Goal: Task Accomplishment & Management: Use online tool/utility

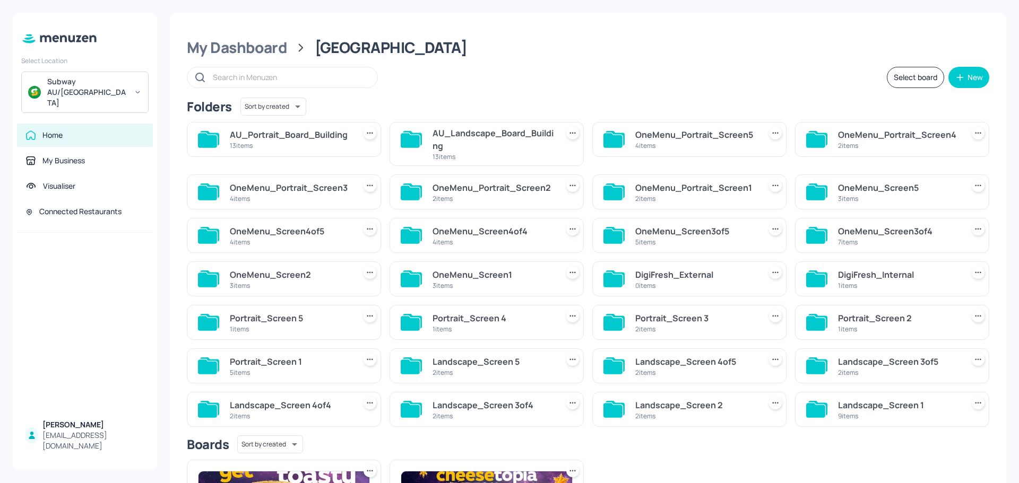
scroll to position [13, 0]
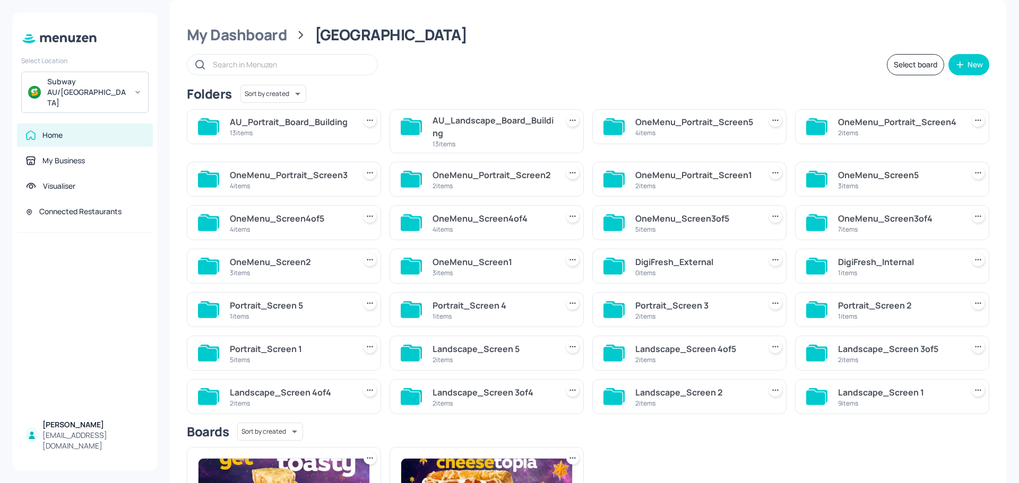
click at [483, 128] on div "AU_Landscape_Board_Building" at bounding box center [492, 126] width 121 height 25
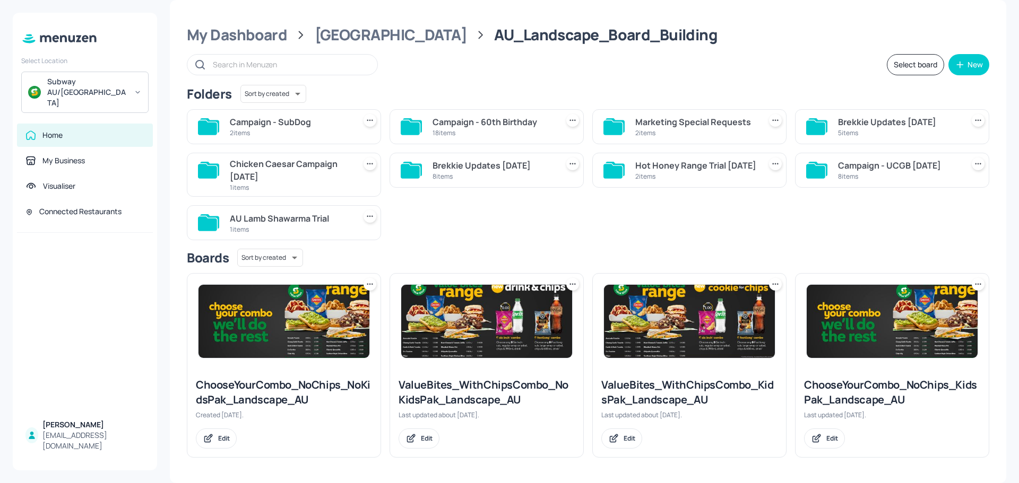
click at [470, 131] on div "18 items" at bounding box center [492, 132] width 121 height 9
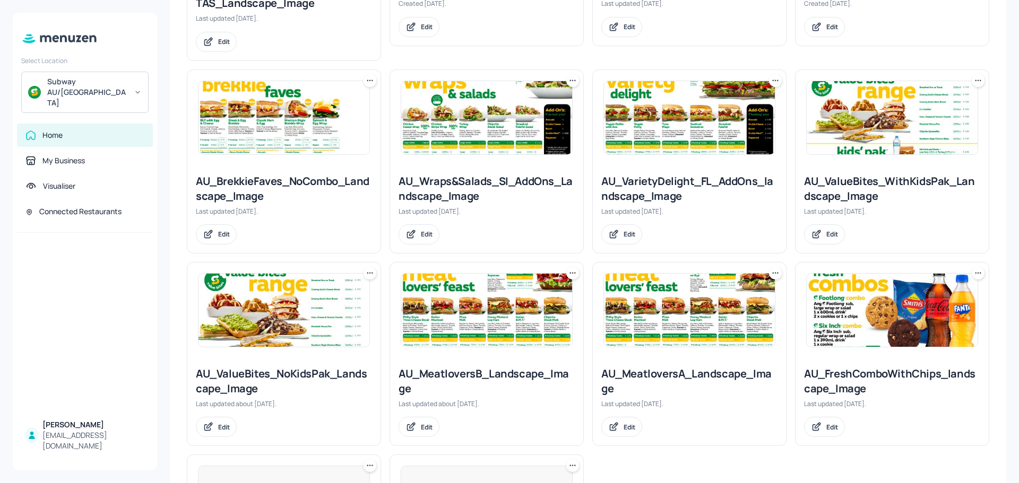
scroll to position [649, 0]
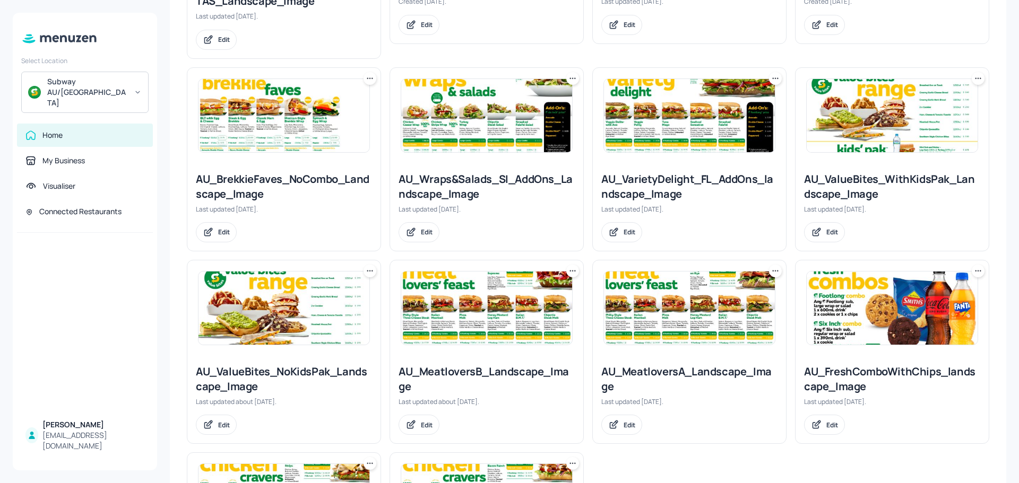
click at [660, 116] on img at bounding box center [689, 115] width 171 height 73
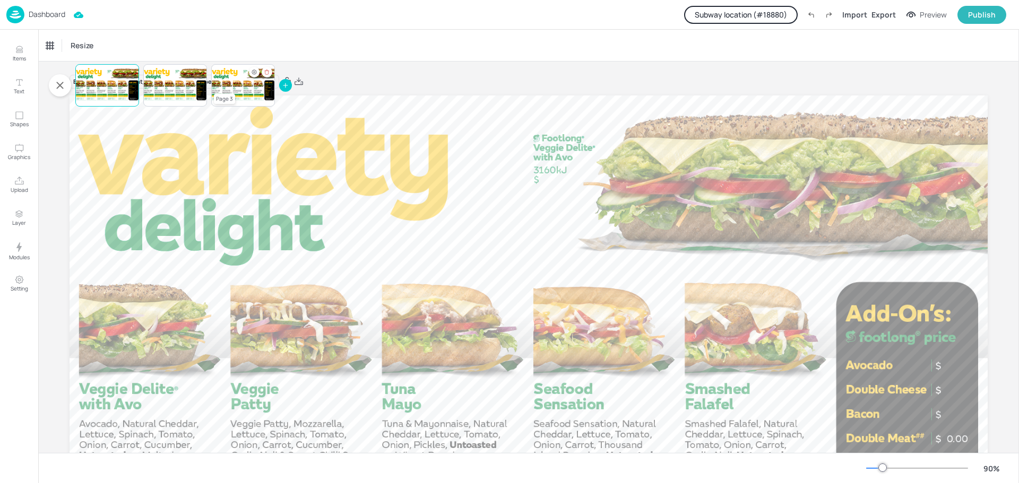
click at [231, 83] on div at bounding box center [243, 85] width 64 height 36
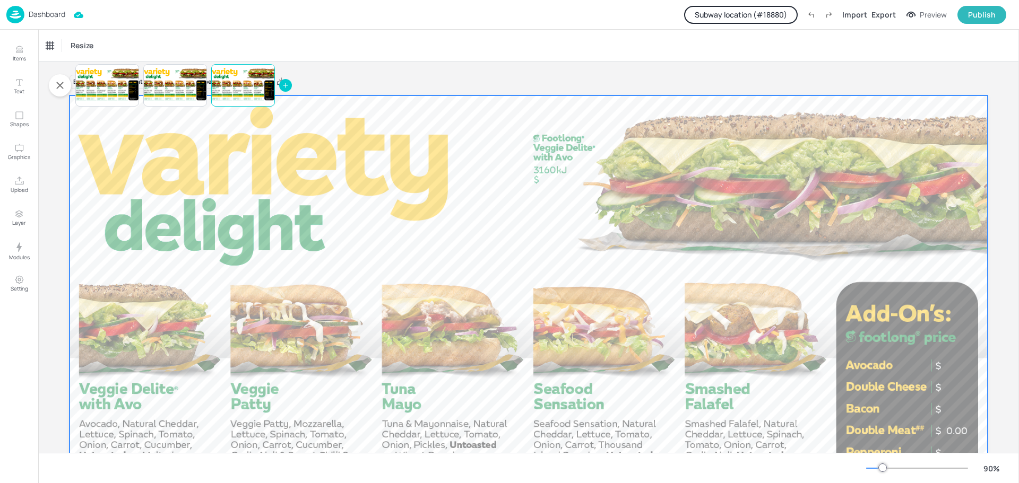
scroll to position [106, 0]
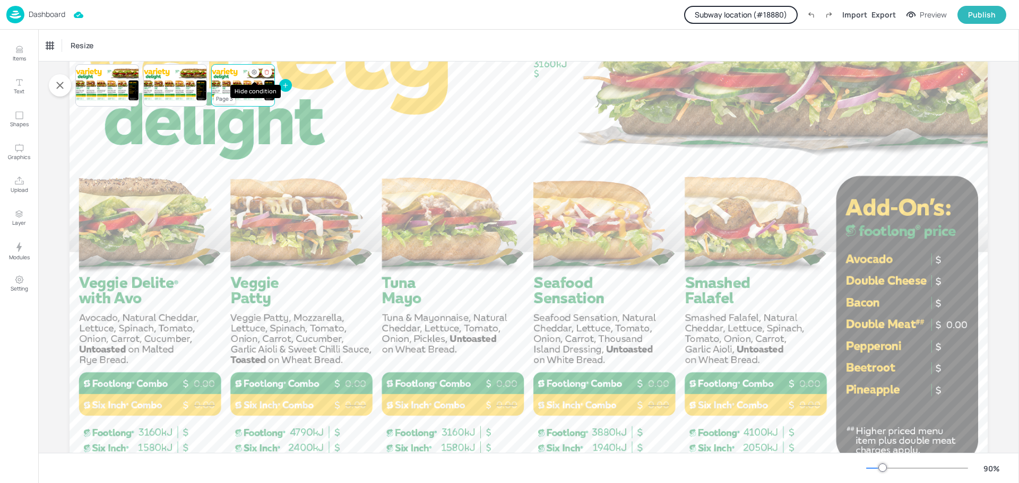
click at [253, 72] on icon "Hide condition" at bounding box center [254, 72] width 5 height 5
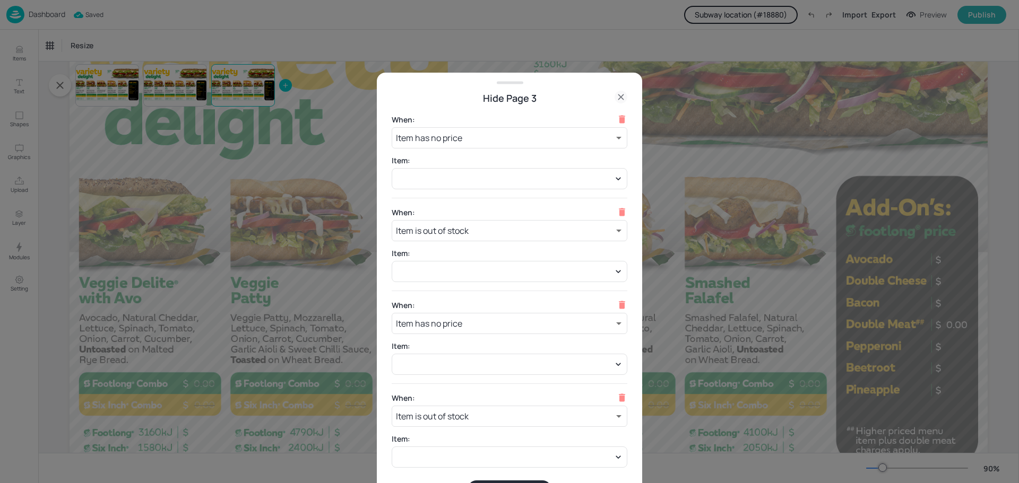
scroll to position [24, 0]
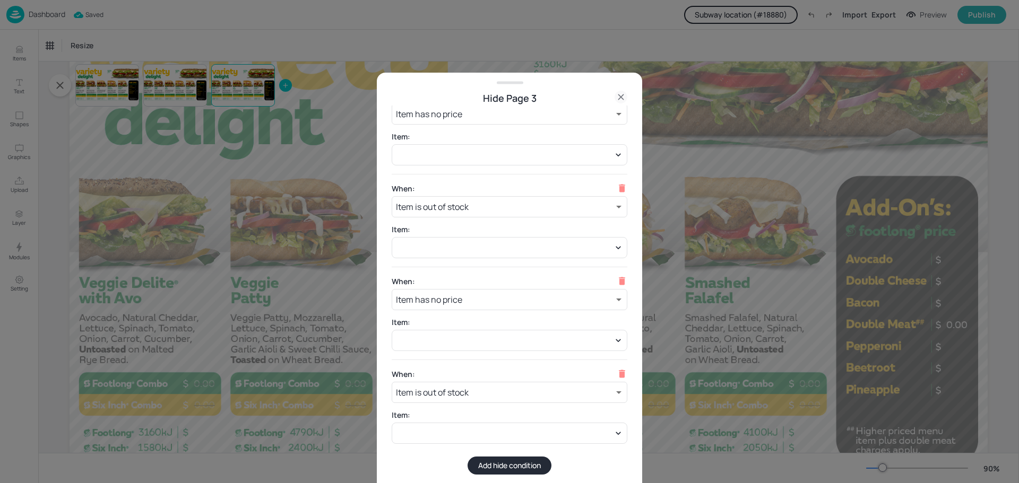
click at [620, 94] on icon at bounding box center [620, 97] width 13 height 13
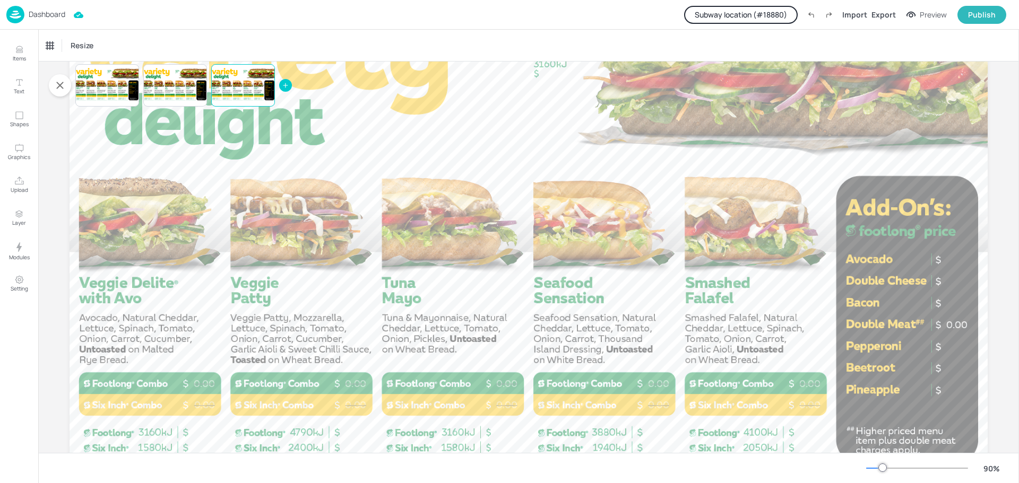
click at [759, 18] on button "Subway location (# 18880 )" at bounding box center [741, 15] width 114 height 18
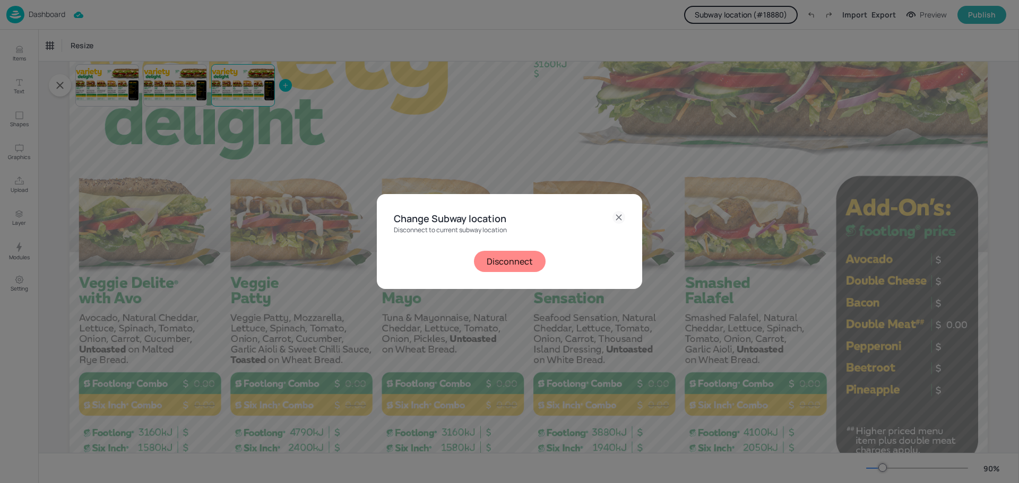
click at [516, 266] on button "Disconnect" at bounding box center [510, 261] width 72 height 21
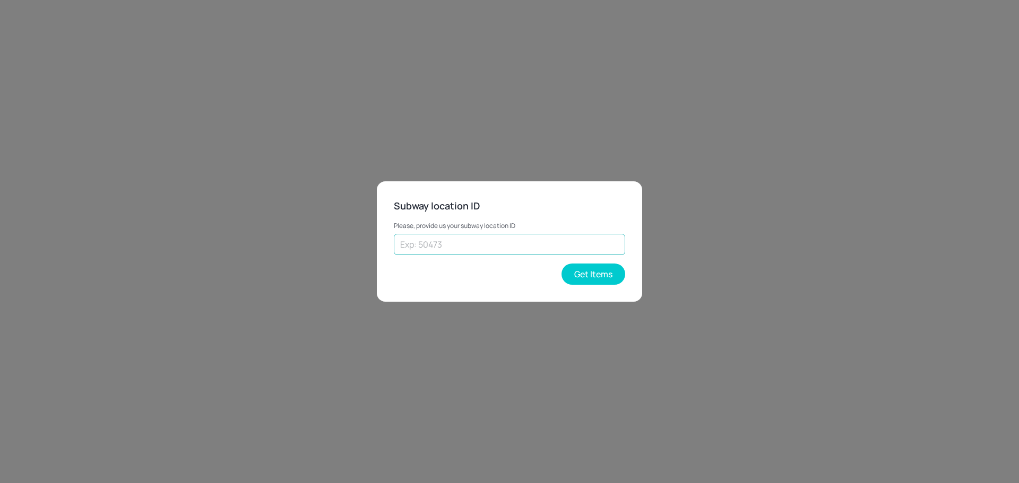
click at [512, 252] on input "text" at bounding box center [509, 244] width 231 height 21
type input "73602"
click at [585, 273] on button "Get Items" at bounding box center [593, 274] width 64 height 21
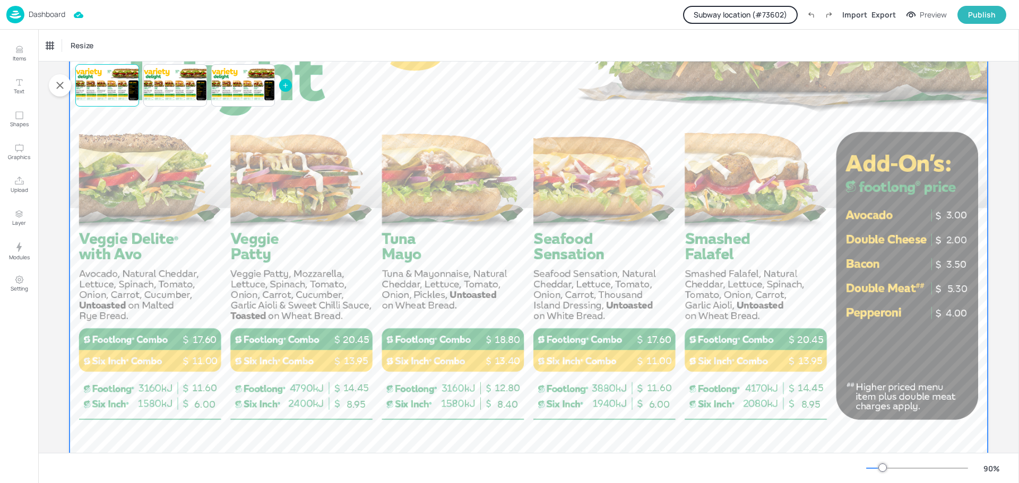
scroll to position [132, 0]
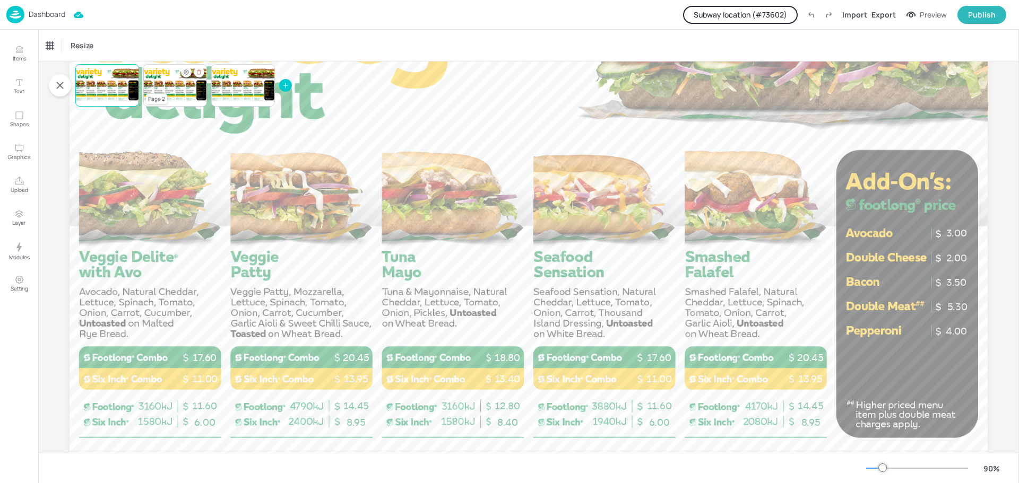
click at [175, 94] on p "18.80" at bounding box center [173, 94] width 3 height 1
click at [252, 90] on div at bounding box center [243, 85] width 64 height 36
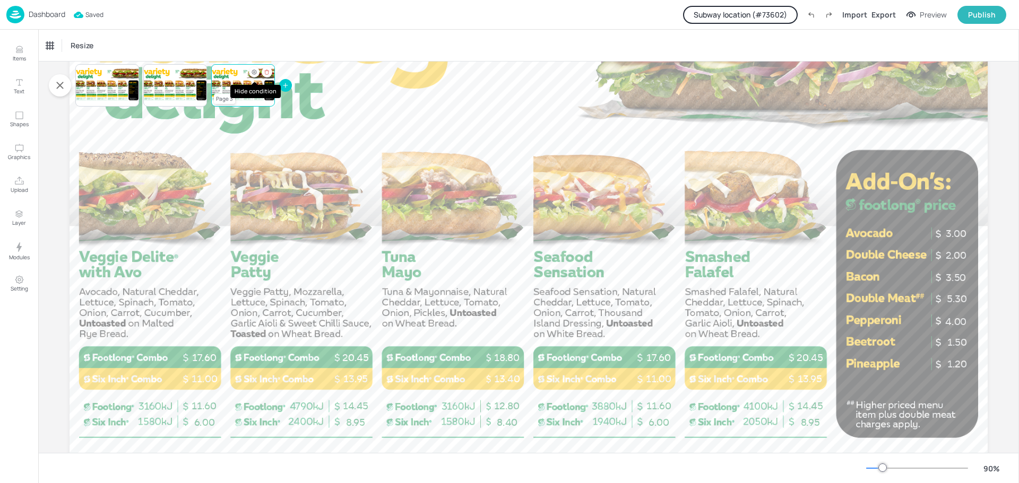
click at [254, 72] on icon "Hide condition" at bounding box center [254, 72] width 6 height 6
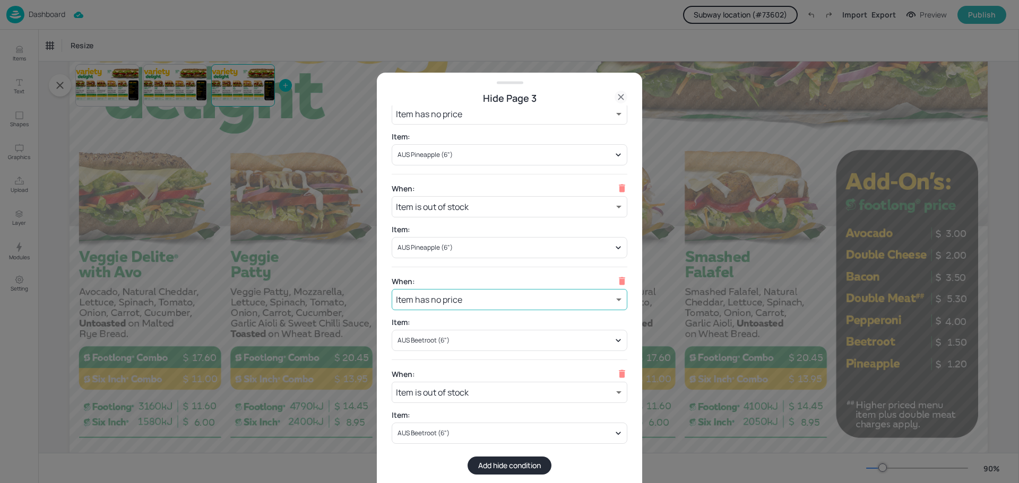
scroll to position [0, 0]
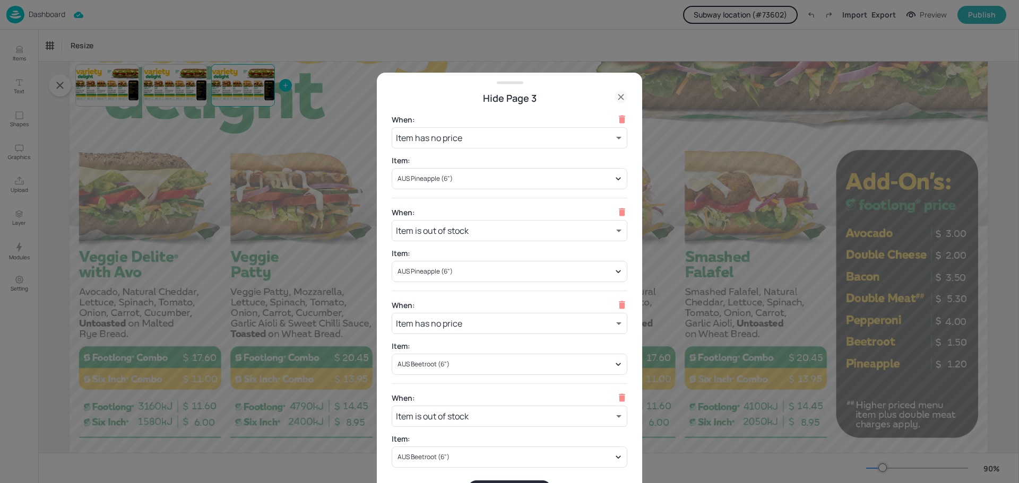
click at [623, 94] on icon at bounding box center [620, 96] width 5 height 5
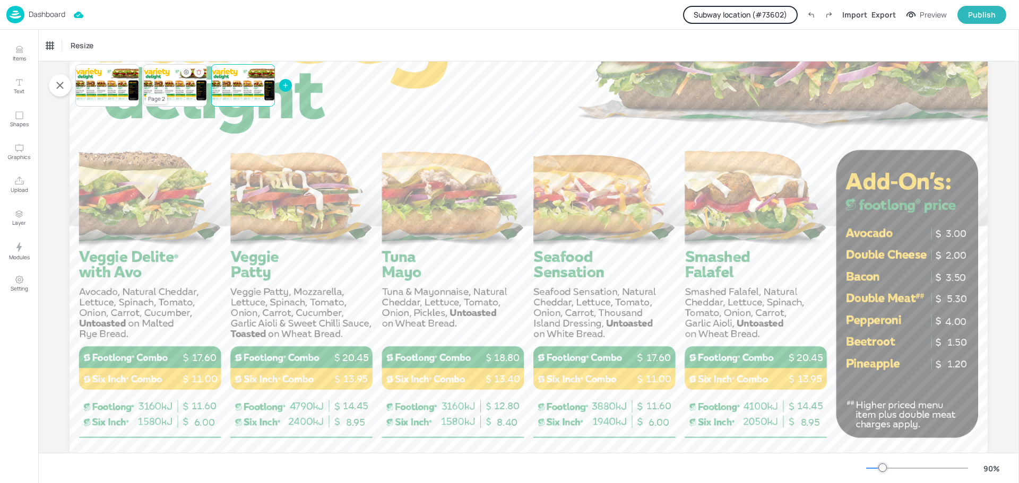
click at [170, 82] on div at bounding box center [175, 85] width 64 height 36
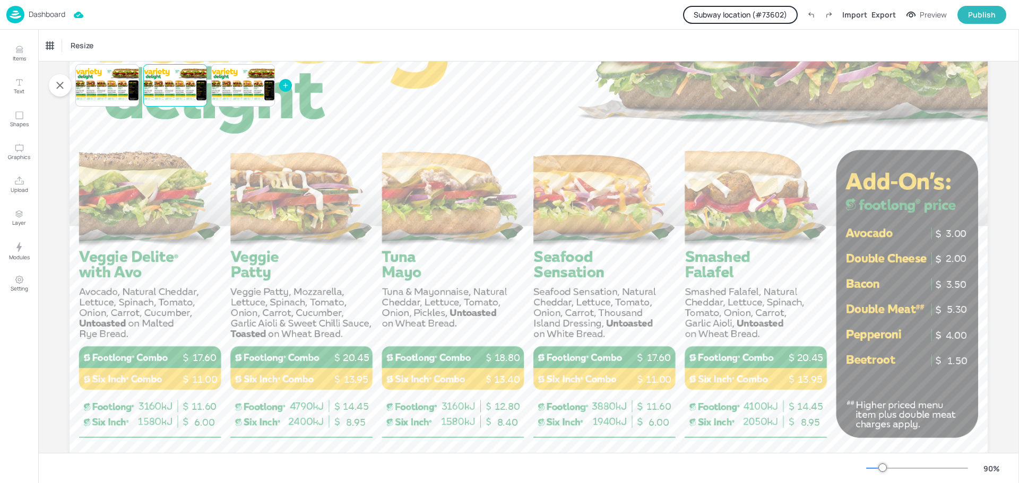
click at [41, 17] on p "Dashboard" at bounding box center [47, 14] width 37 height 7
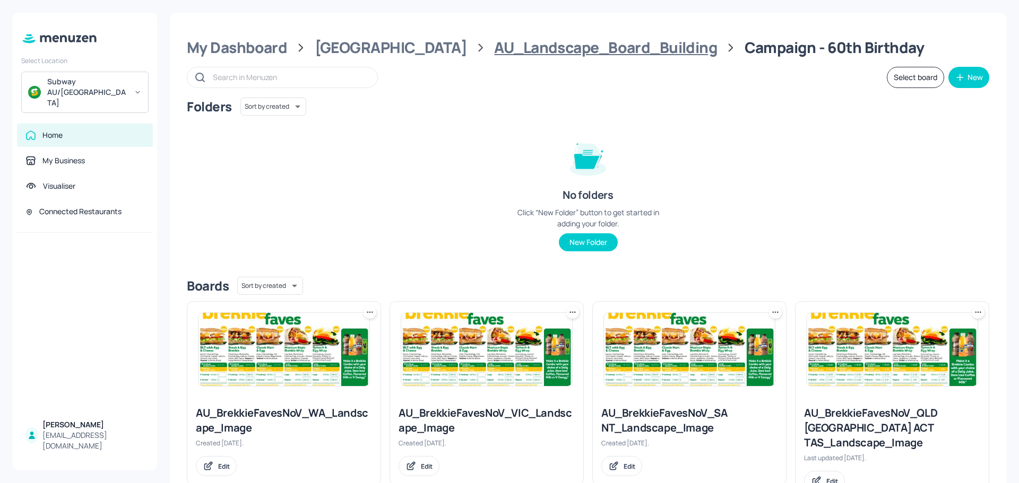
click at [494, 47] on div "AU_Landscape_Board_Building" at bounding box center [605, 47] width 223 height 19
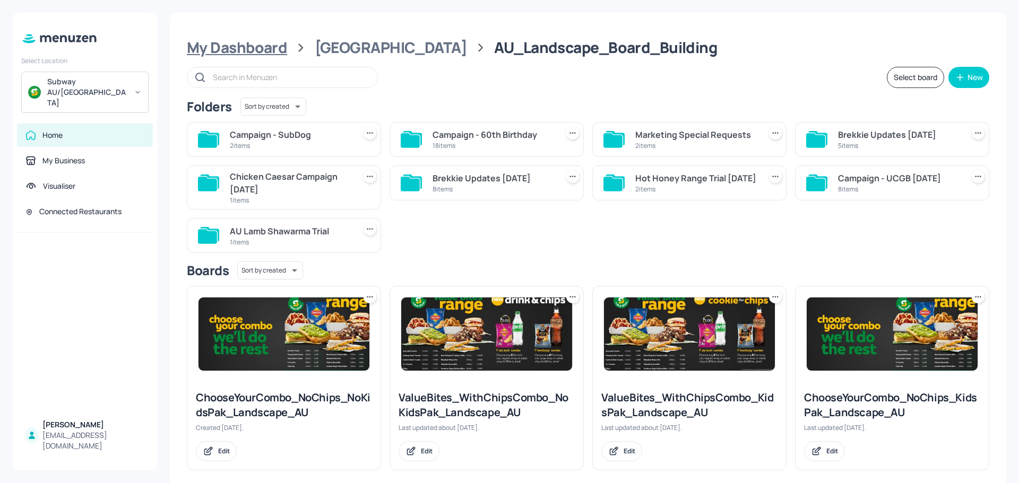
click at [270, 50] on div "My Dashboard" at bounding box center [237, 47] width 100 height 19
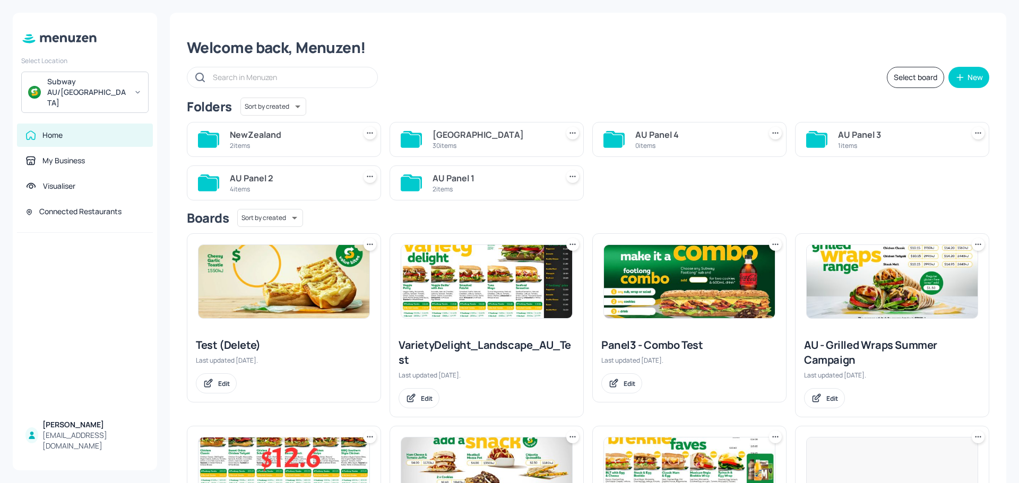
click at [277, 137] on div "NewZealand" at bounding box center [290, 134] width 121 height 13
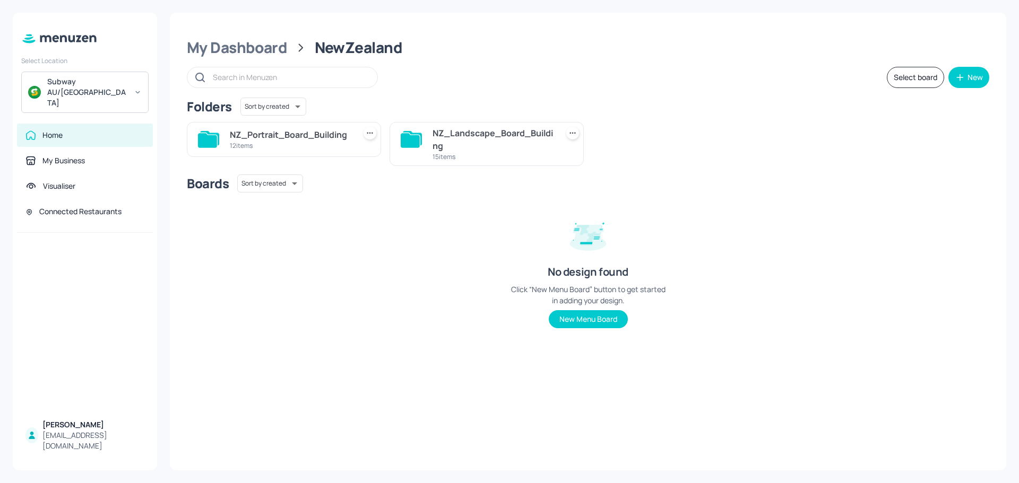
click at [436, 142] on div "NZ_Landscape_Board_Building" at bounding box center [492, 139] width 121 height 25
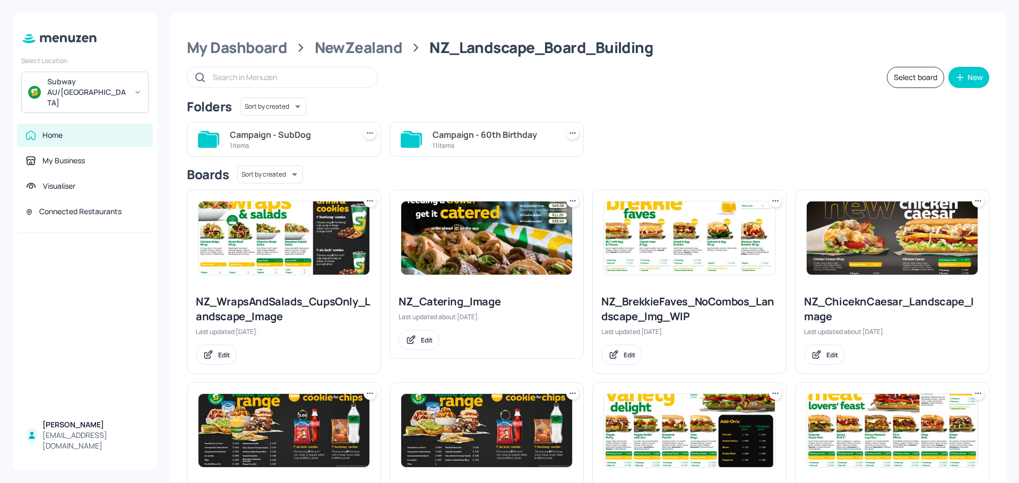
click at [311, 143] on div "1 items" at bounding box center [290, 145] width 121 height 9
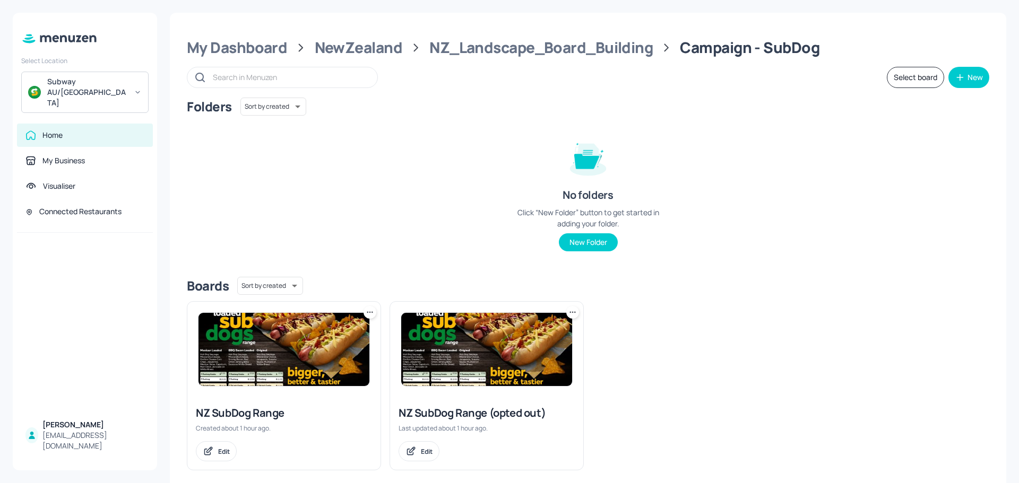
click at [468, 362] on img at bounding box center [486, 349] width 171 height 73
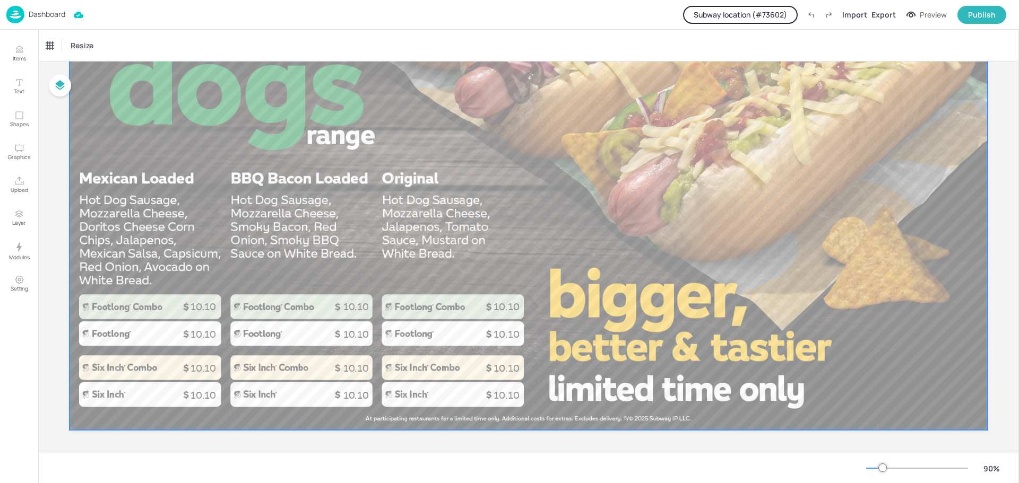
scroll to position [185, 0]
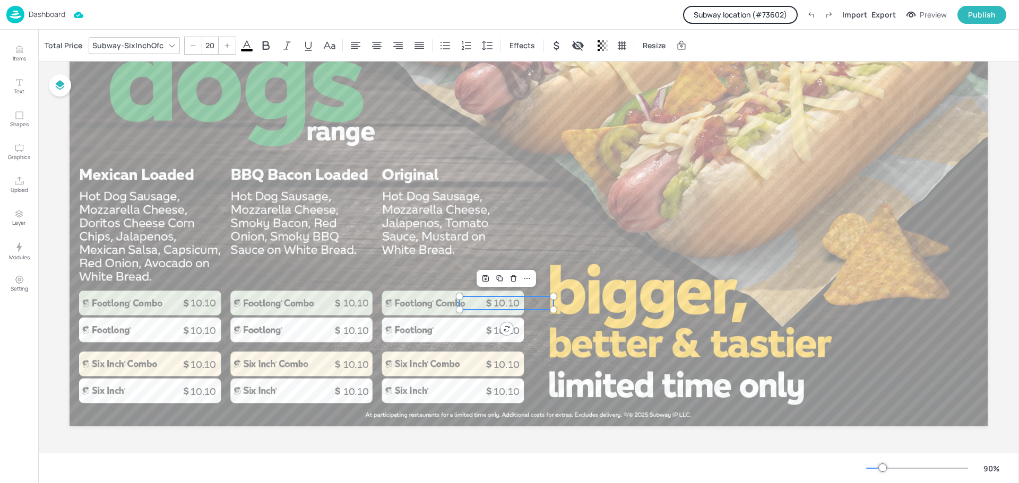
click at [501, 304] on p "10.10" at bounding box center [507, 303] width 94 height 13
click at [65, 48] on div "Total Price" at bounding box center [63, 45] width 42 height 17
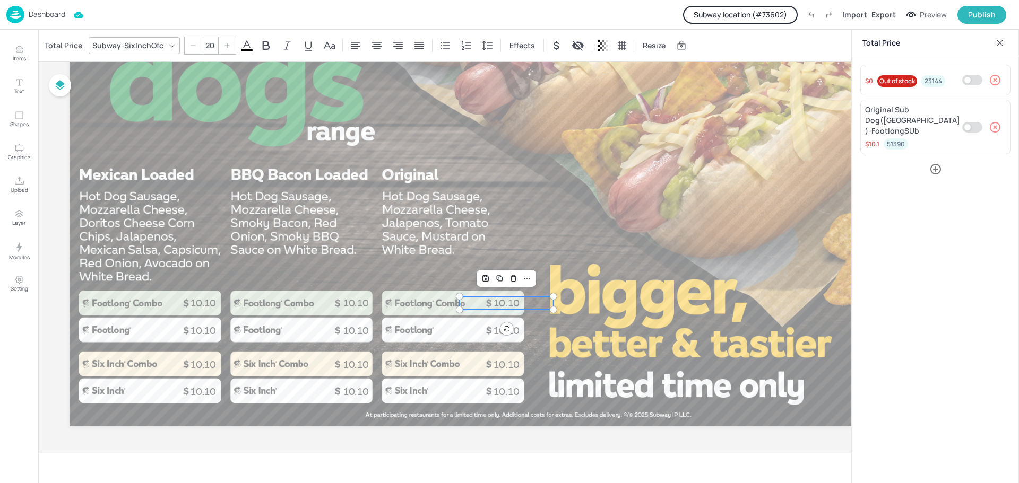
click at [761, 12] on button "Subway location (# 73602 )" at bounding box center [740, 15] width 115 height 18
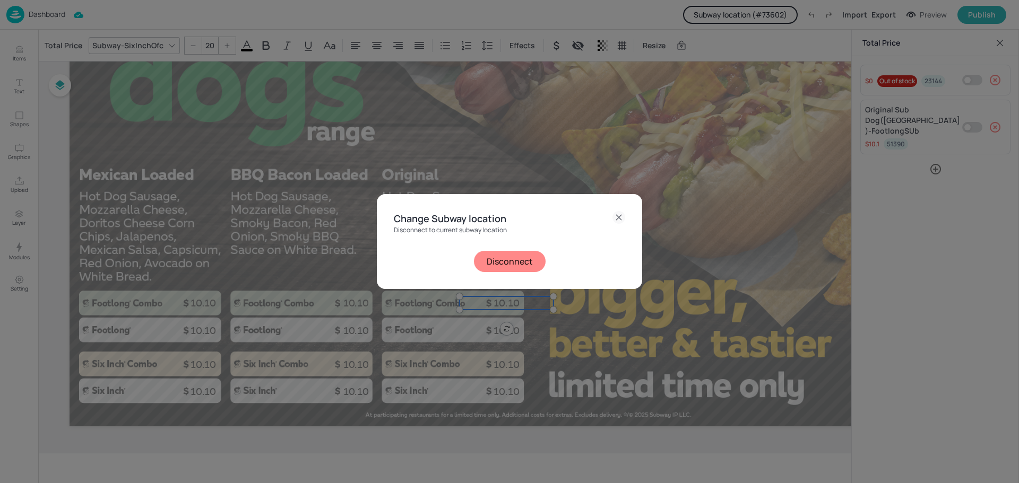
click at [508, 258] on button "Disconnect" at bounding box center [510, 261] width 72 height 21
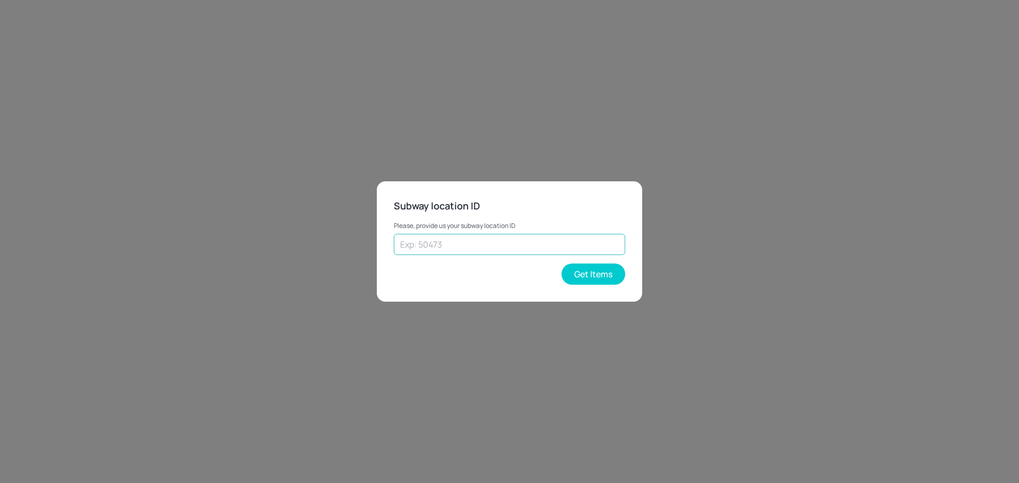
click at [489, 244] on input "text" at bounding box center [509, 244] width 231 height 21
type input "18880"
click at [596, 279] on button "Get Items" at bounding box center [593, 274] width 64 height 21
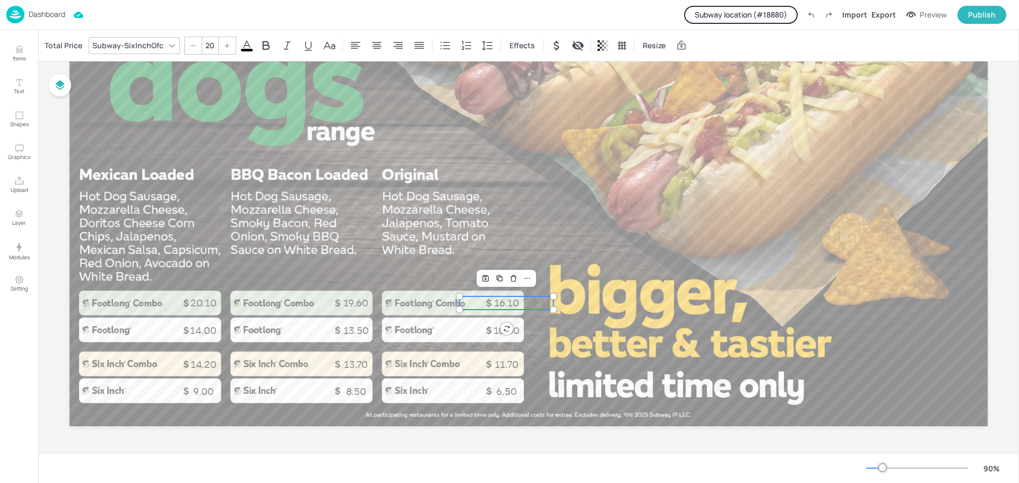
click at [512, 300] on p "16.10" at bounding box center [507, 303] width 94 height 13
click at [62, 44] on div "Total Price" at bounding box center [63, 45] width 42 height 17
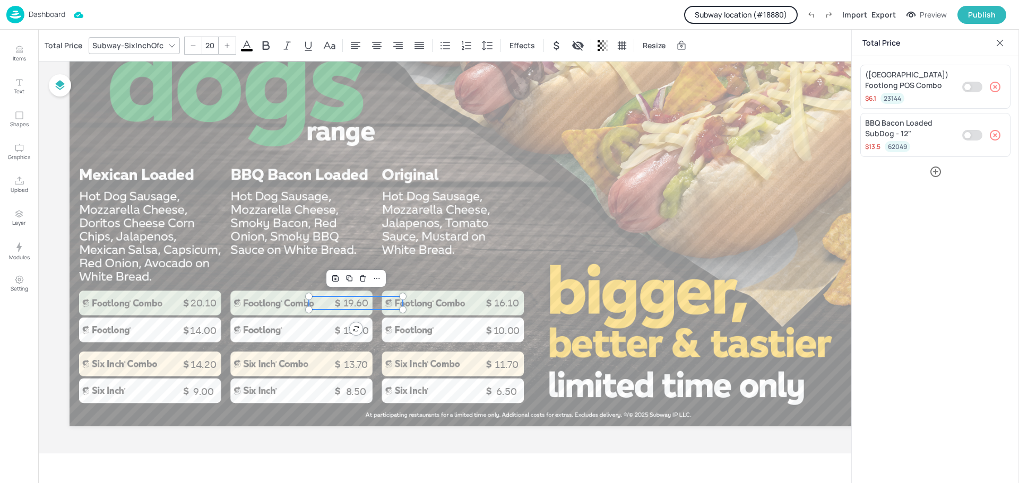
click at [349, 299] on p "19.60" at bounding box center [356, 303] width 94 height 13
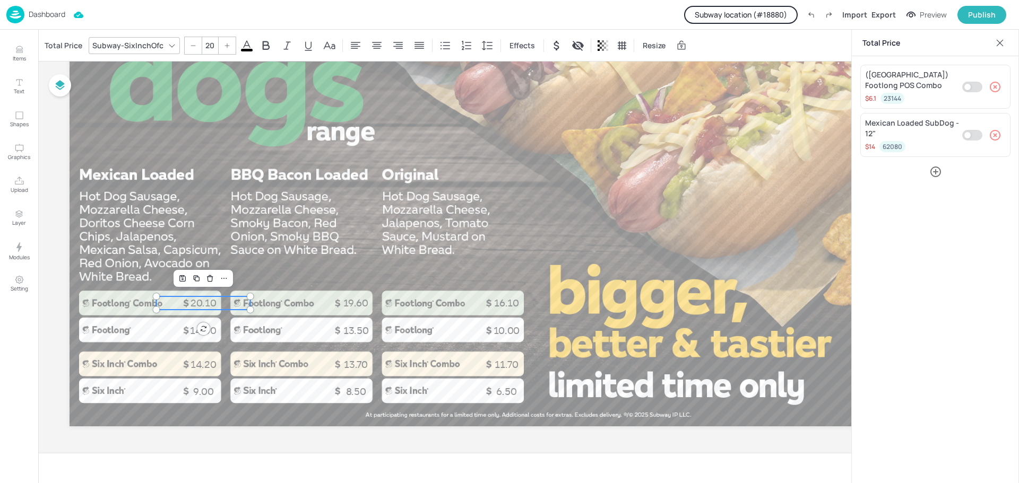
click at [194, 301] on p "20.10" at bounding box center [204, 303] width 94 height 13
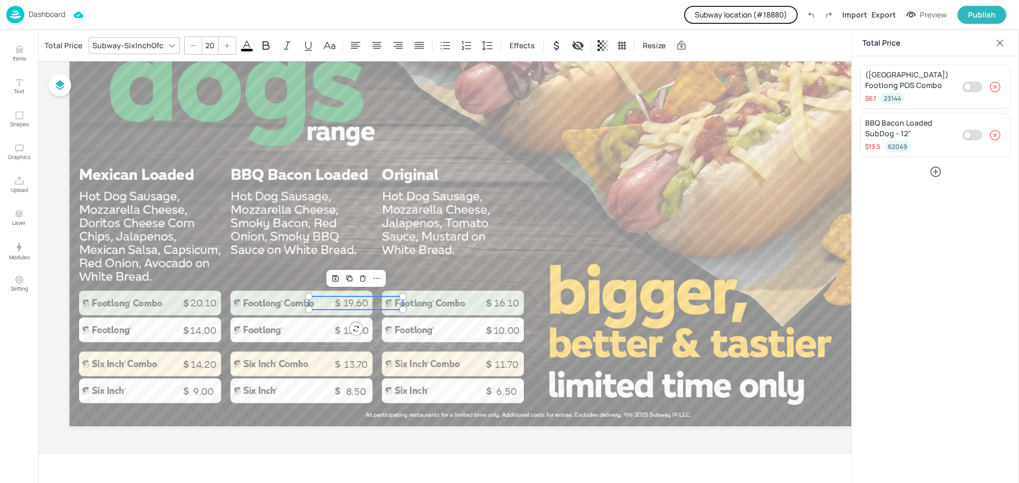
click at [354, 308] on p "19.60" at bounding box center [356, 303] width 94 height 13
type input "20"
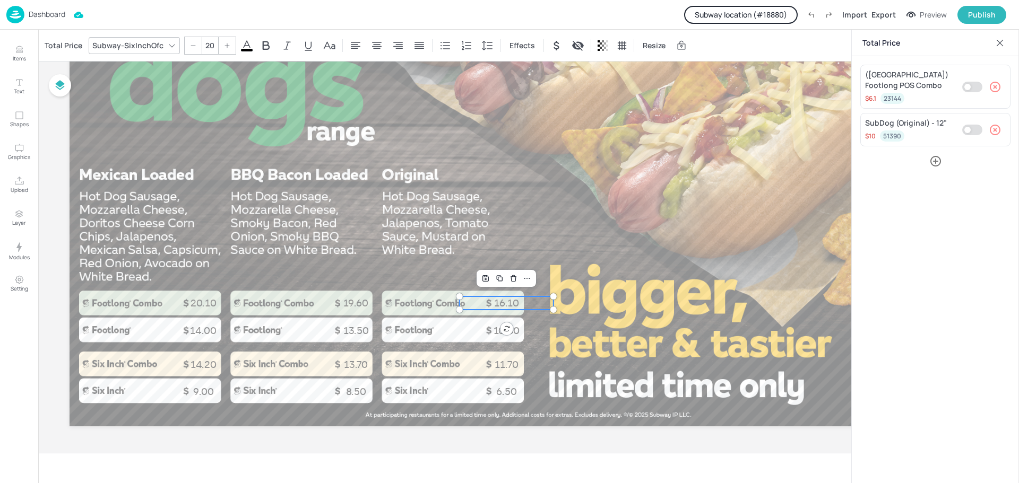
click at [501, 309] on p "16.10" at bounding box center [507, 303] width 94 height 13
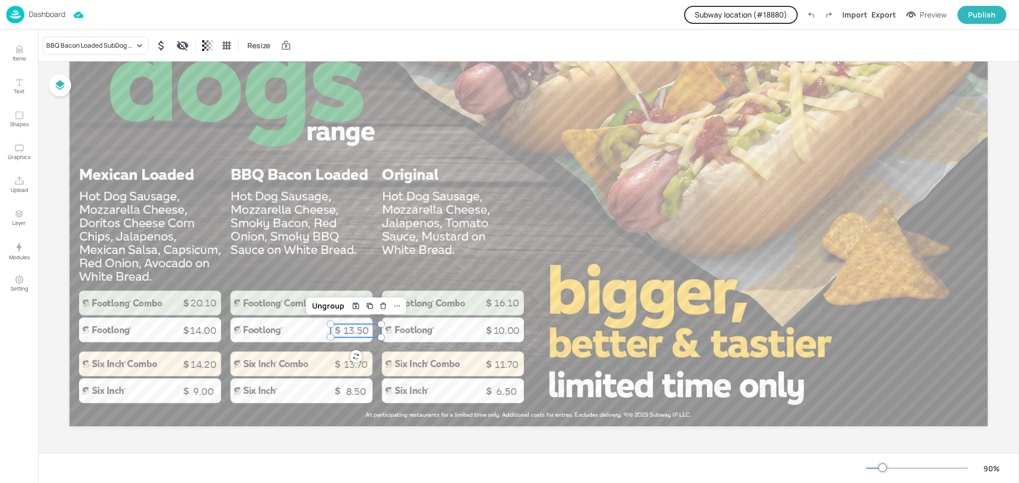
click at [356, 328] on span "13.50" at bounding box center [355, 331] width 25 height 12
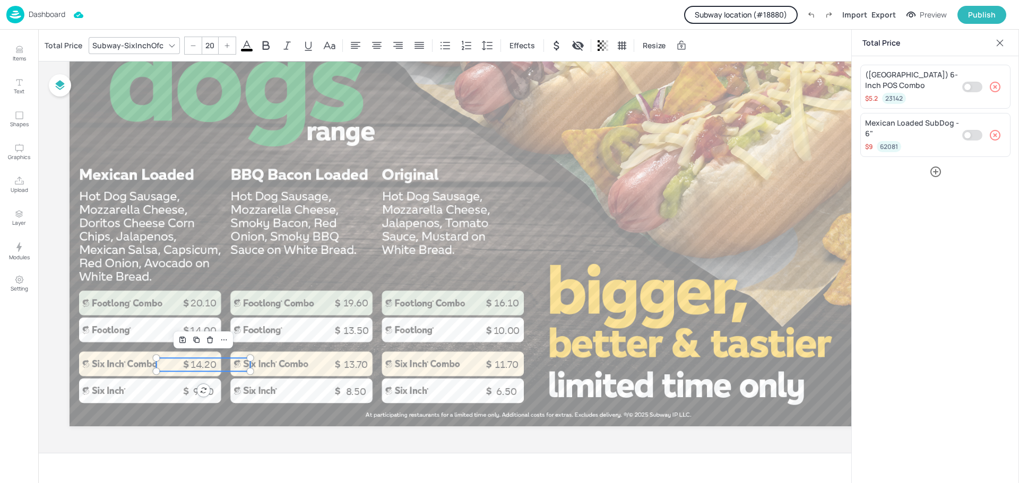
click at [202, 360] on p "14.20" at bounding box center [204, 364] width 94 height 13
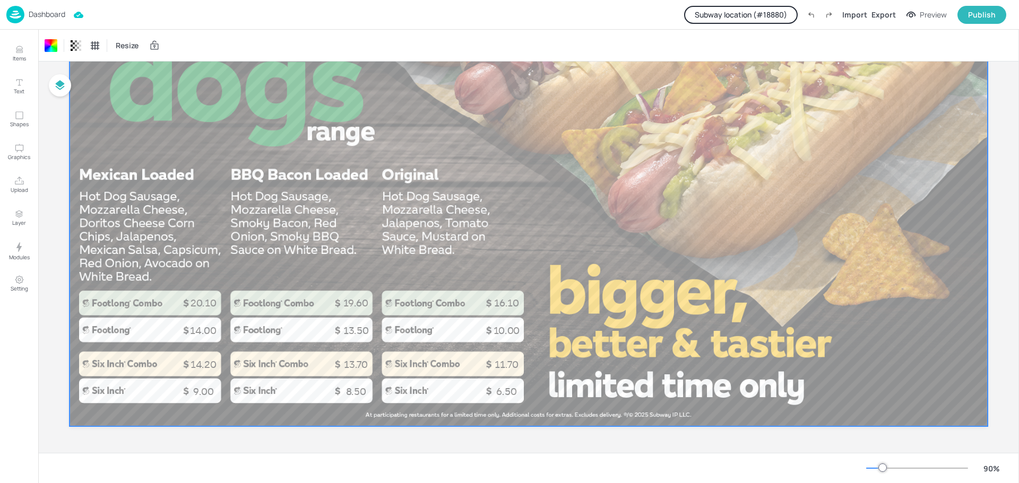
click at [46, 19] on div "Dashboard" at bounding box center [35, 15] width 59 height 18
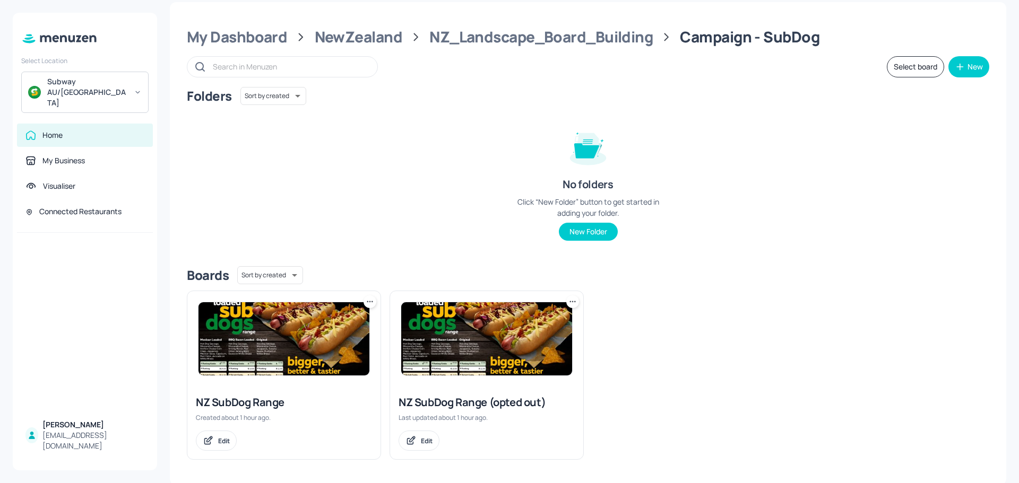
scroll to position [13, 0]
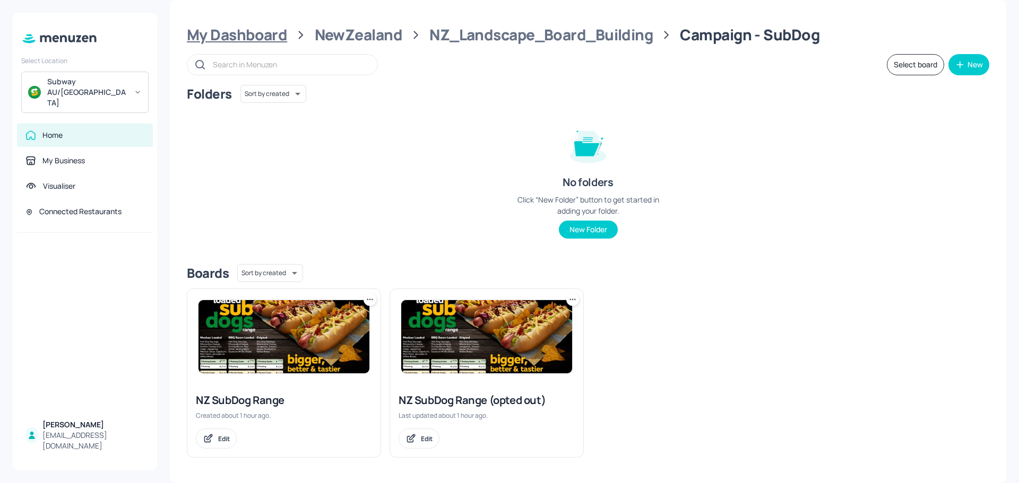
click at [264, 34] on div "My Dashboard" at bounding box center [237, 34] width 100 height 19
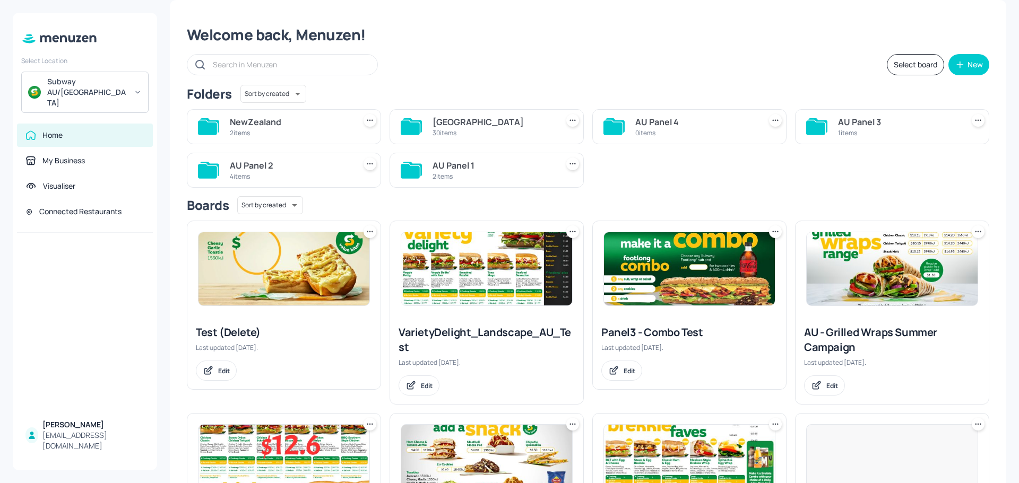
click at [463, 136] on div "30 items" at bounding box center [492, 132] width 121 height 9
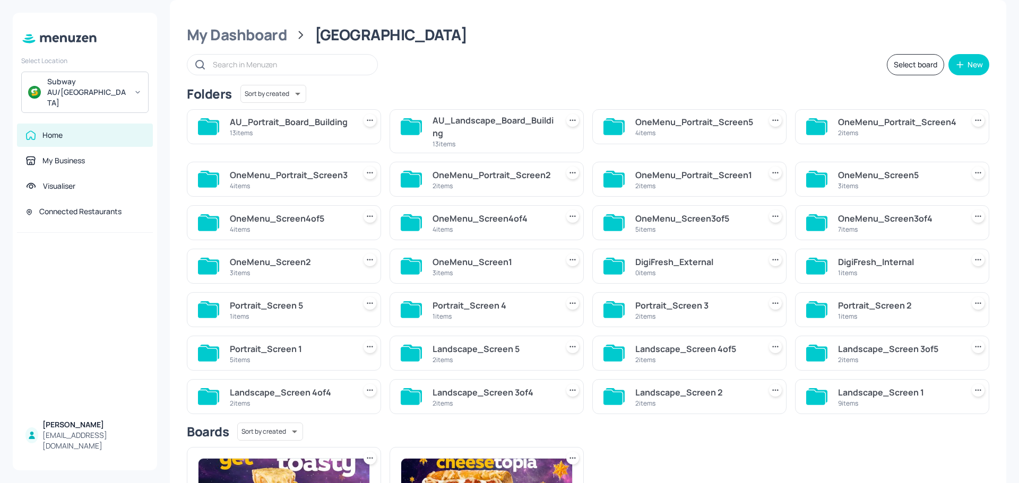
click at [471, 133] on div "AU_Landscape_Board_Building" at bounding box center [492, 126] width 121 height 25
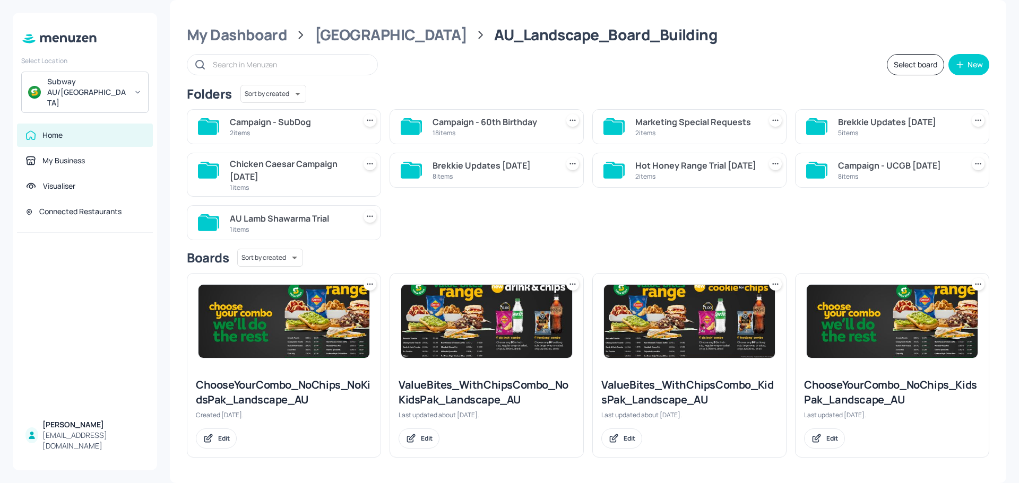
click at [280, 131] on div "2 items" at bounding box center [290, 132] width 121 height 9
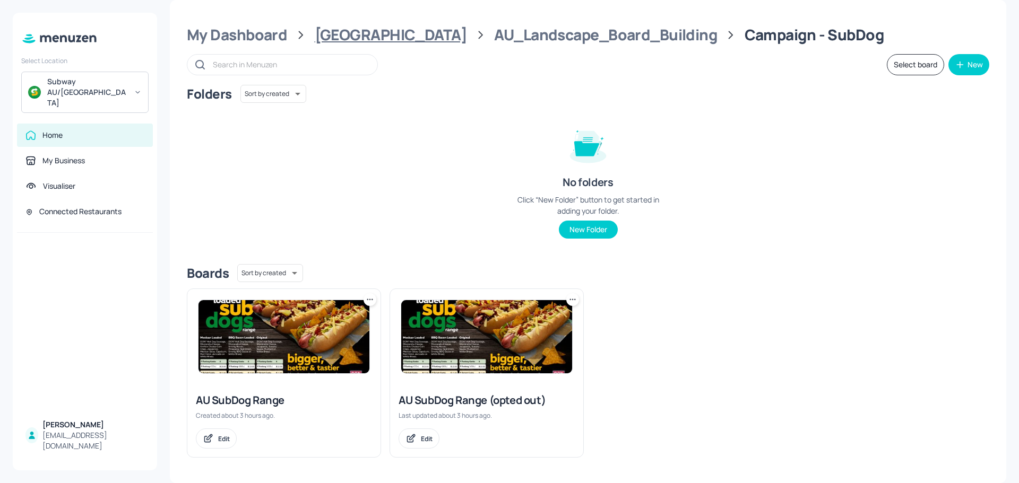
click at [352, 38] on div "[GEOGRAPHIC_DATA]" at bounding box center [391, 34] width 152 height 19
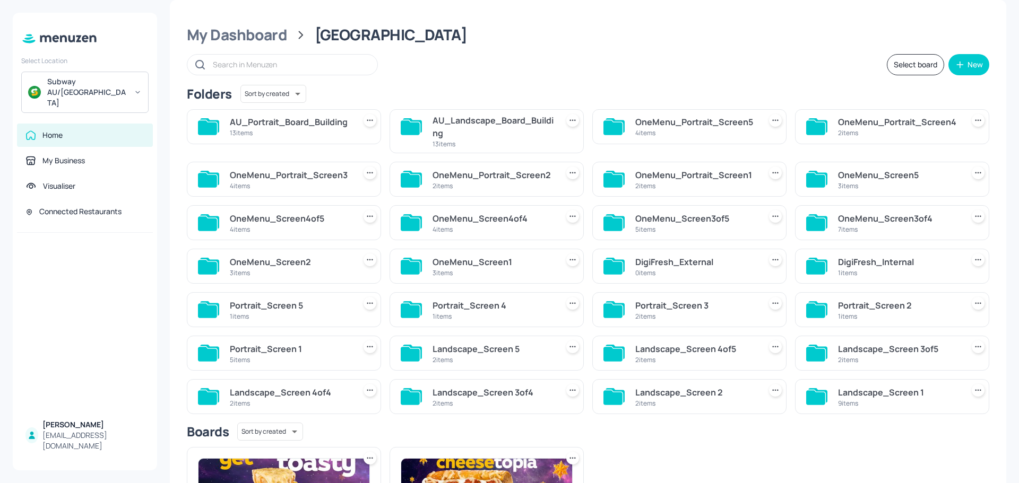
click at [283, 132] on div "13 items" at bounding box center [290, 132] width 121 height 9
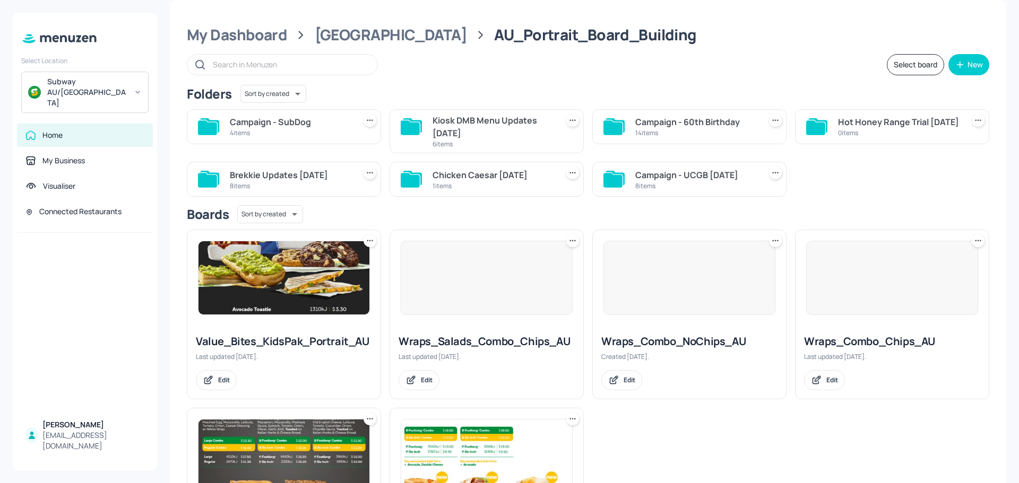
click at [283, 132] on div "4 items" at bounding box center [290, 132] width 121 height 9
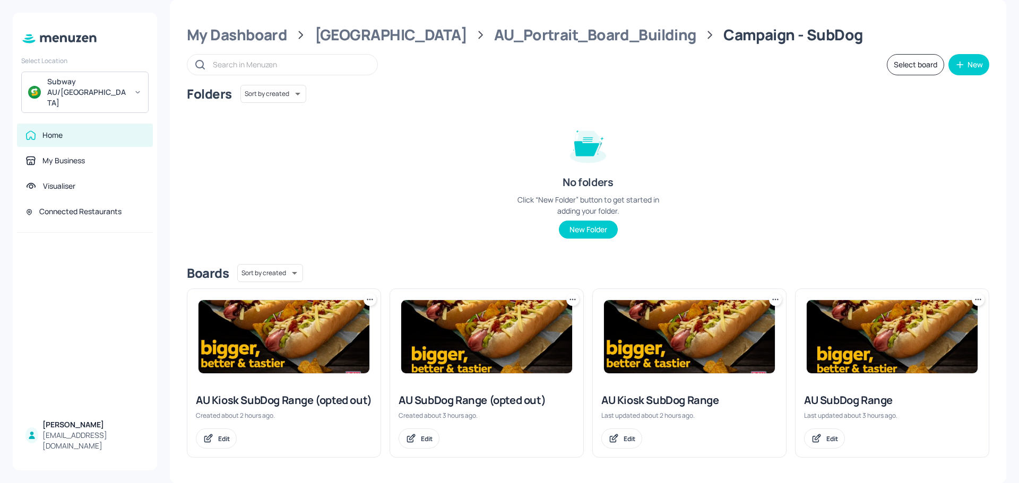
scroll to position [28, 0]
click at [884, 326] on img at bounding box center [892, 336] width 171 height 73
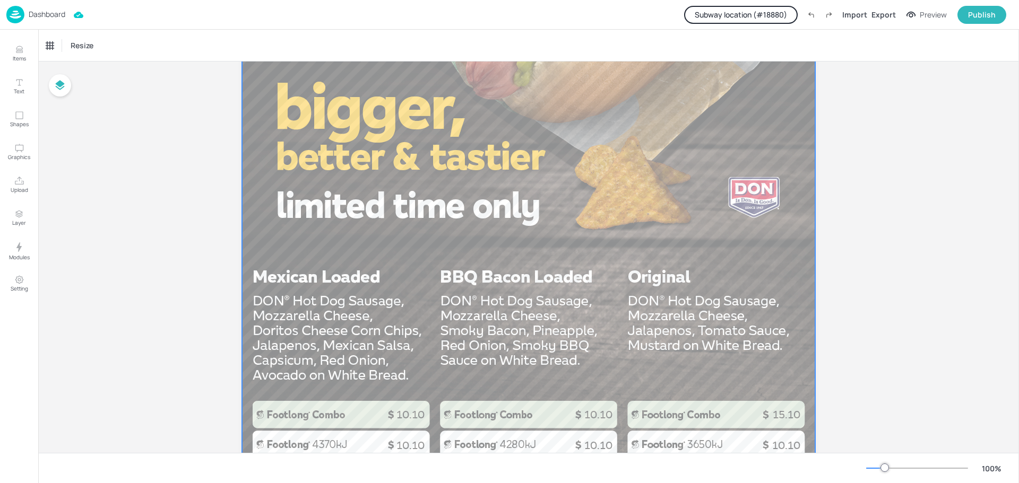
scroll to position [529, 0]
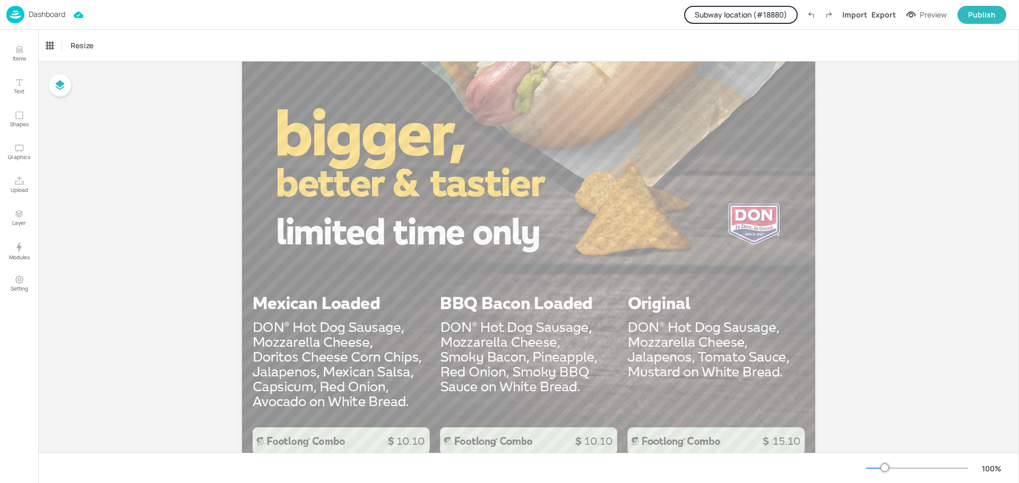
click at [41, 11] on p "Dashboard" at bounding box center [47, 14] width 37 height 7
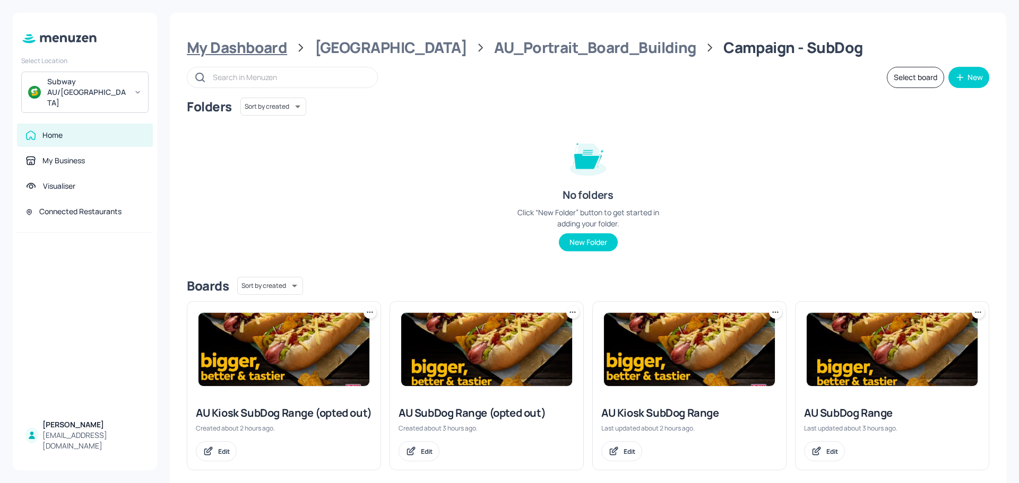
click at [253, 56] on div "My Dashboard" at bounding box center [237, 47] width 100 height 19
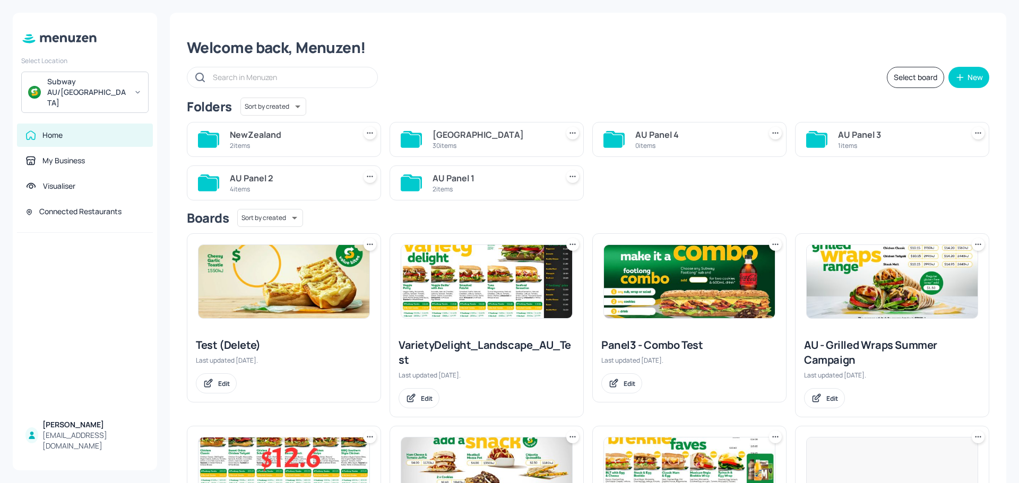
click at [439, 81] on div "Select board New" at bounding box center [588, 77] width 802 height 21
click at [275, 288] on img at bounding box center [283, 281] width 171 height 73
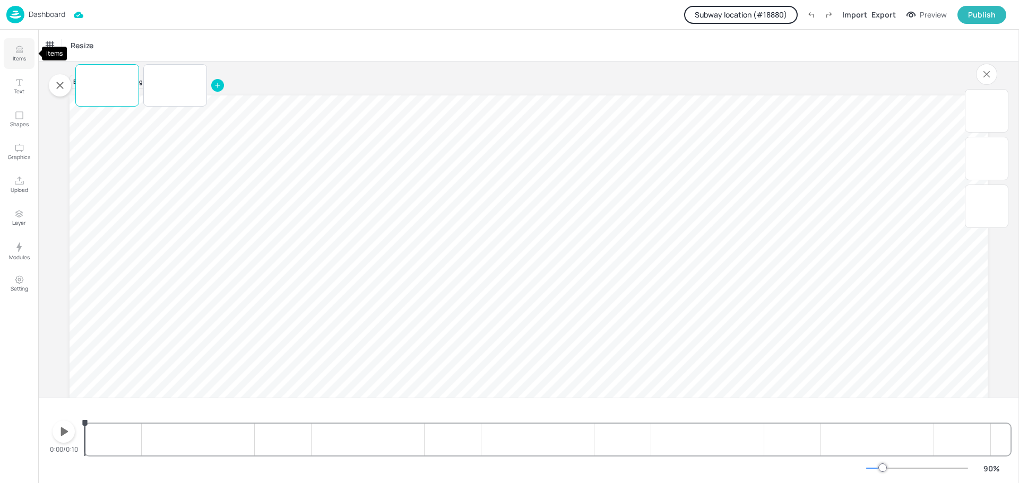
click at [19, 55] on p "Items" at bounding box center [19, 58] width 13 height 7
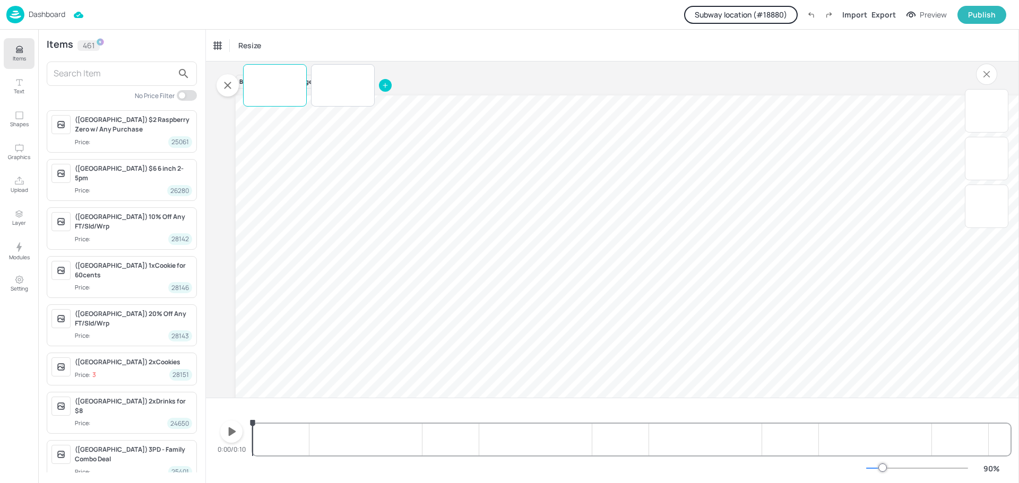
click at [117, 73] on input "text" at bounding box center [113, 73] width 119 height 17
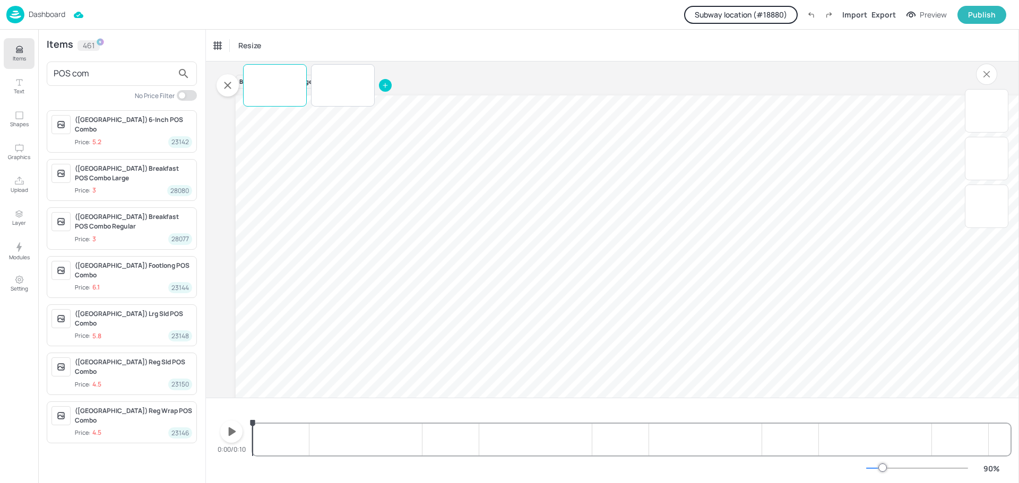
type input "POS com"
click at [755, 13] on button "Subway location (# 18880 )" at bounding box center [741, 15] width 114 height 18
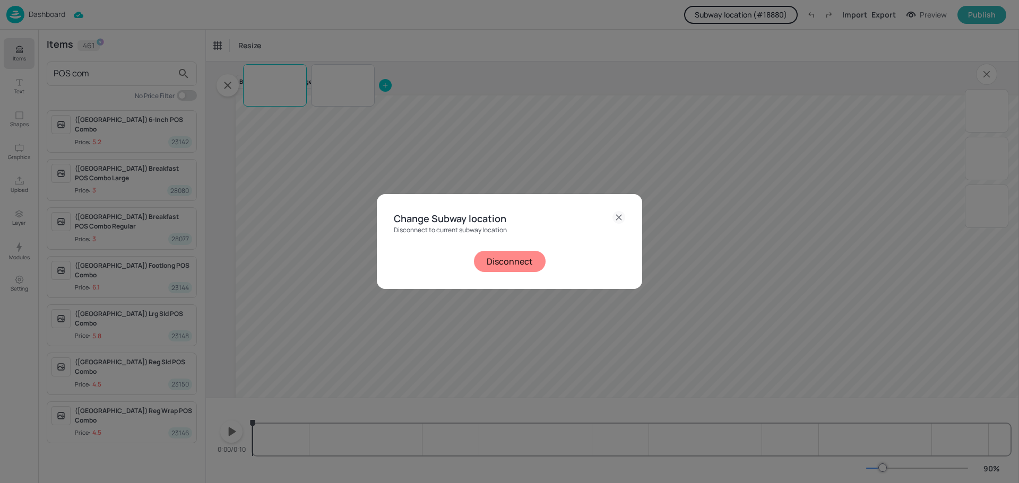
click at [523, 262] on button "Disconnect" at bounding box center [510, 261] width 72 height 21
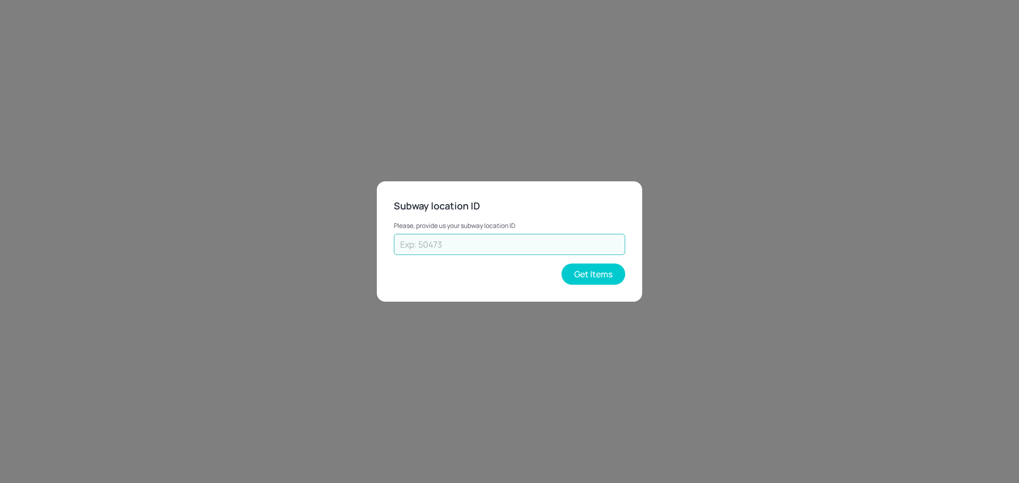
click at [516, 250] on input "text" at bounding box center [509, 244] width 231 height 21
type input "73602"
click at [583, 280] on button "Get Items" at bounding box center [593, 274] width 64 height 21
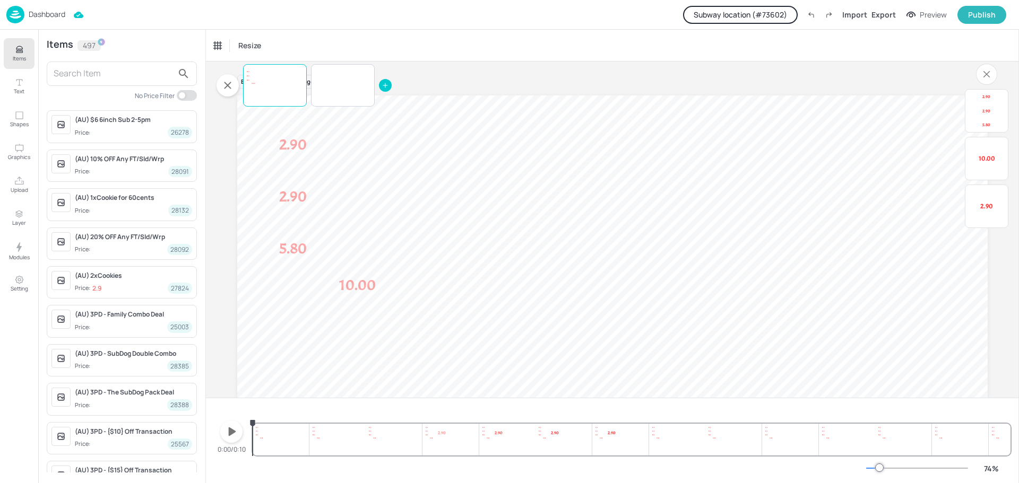
click at [113, 71] on input "text" at bounding box center [113, 73] width 119 height 17
type input "POS com"
click at [44, 15] on p "Dashboard" at bounding box center [47, 14] width 37 height 7
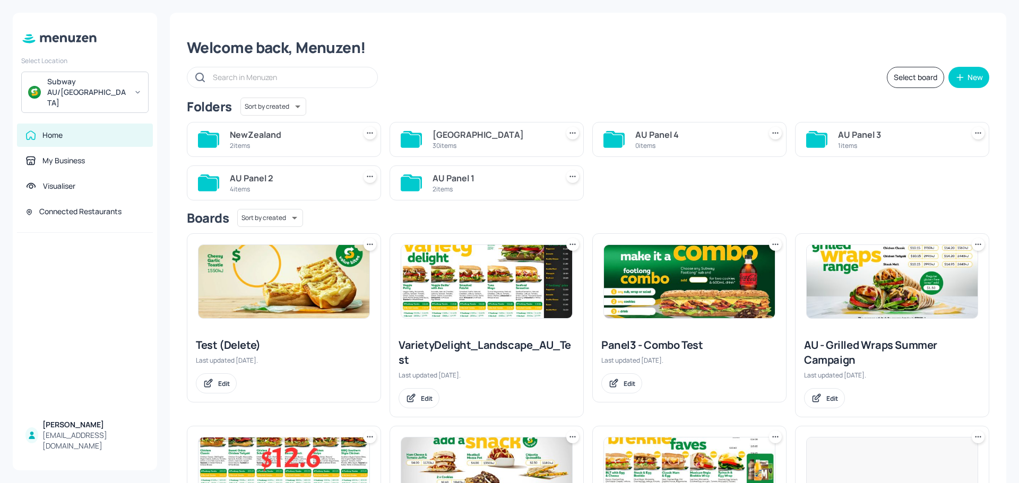
click at [471, 152] on div "Australia 30 items" at bounding box center [486, 139] width 194 height 35
click at [470, 144] on div "30 items" at bounding box center [492, 145] width 121 height 9
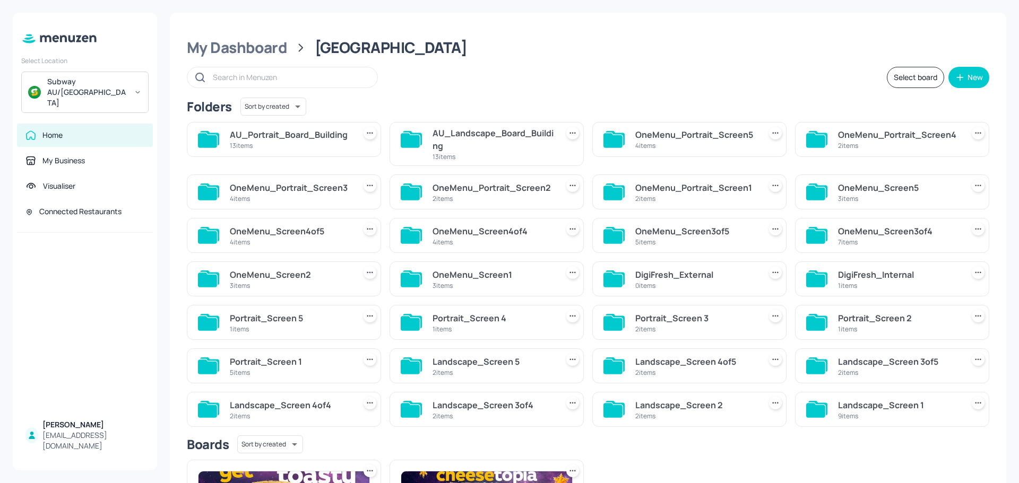
click at [454, 142] on div "AU_Landscape_Board_Building" at bounding box center [492, 139] width 121 height 25
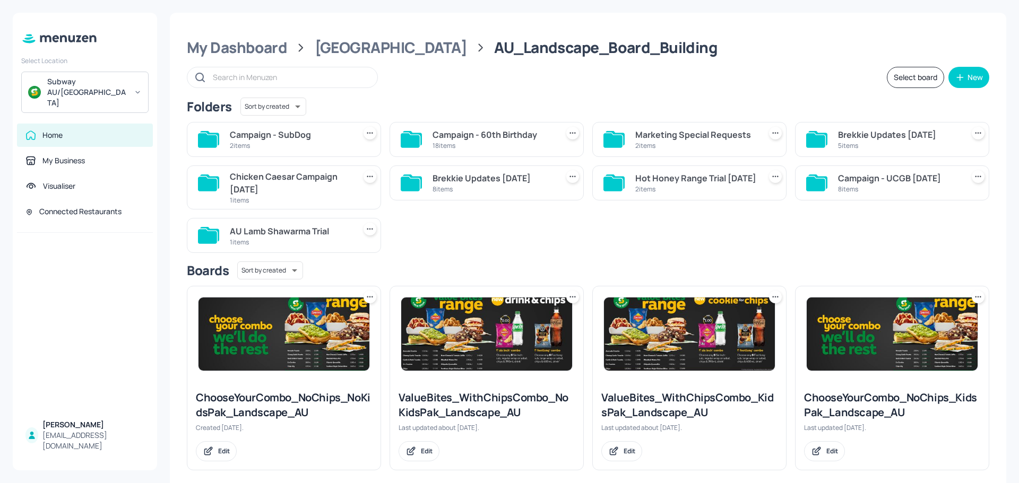
click at [300, 140] on div "Campaign - SubDog" at bounding box center [290, 134] width 121 height 13
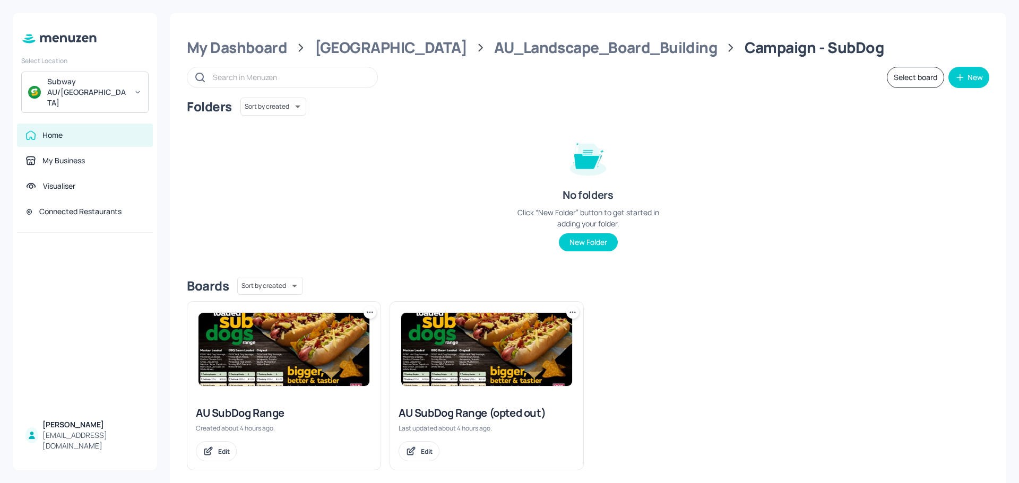
click at [292, 353] on img at bounding box center [283, 349] width 171 height 73
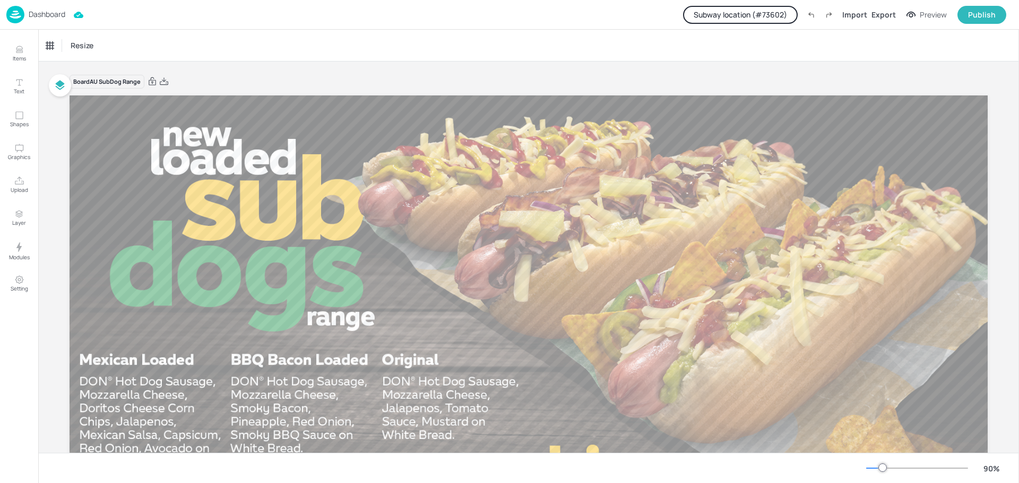
click at [748, 13] on button "Subway location (# 73602 )" at bounding box center [740, 15] width 115 height 18
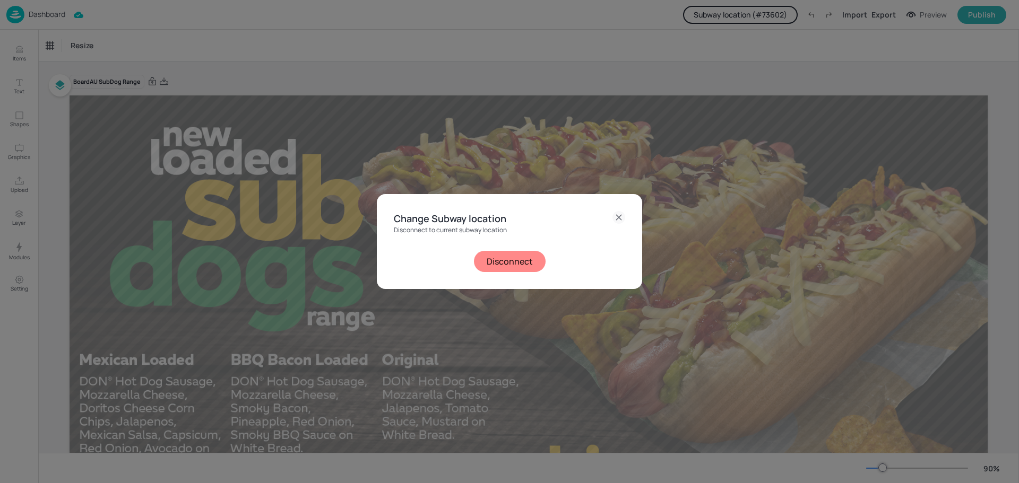
click at [520, 262] on button "Disconnect" at bounding box center [510, 261] width 72 height 21
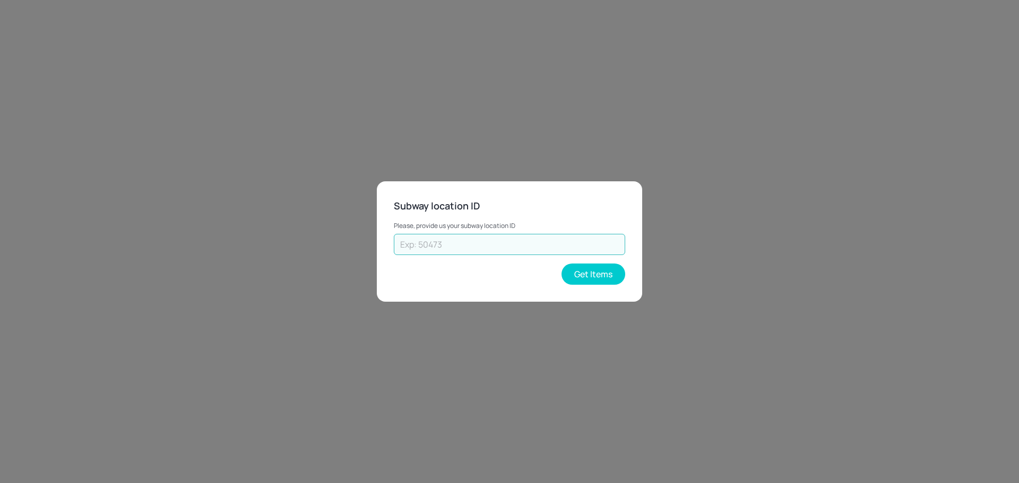
click at [518, 244] on input "text" at bounding box center [509, 244] width 231 height 21
paste input "41213"
type input "41213"
click at [616, 271] on button "Get Items" at bounding box center [593, 274] width 64 height 21
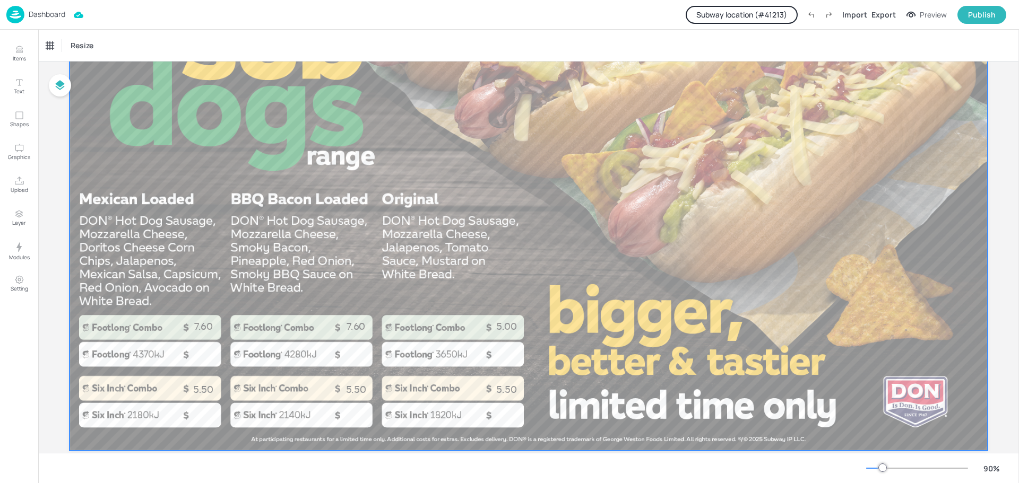
scroll to position [185, 0]
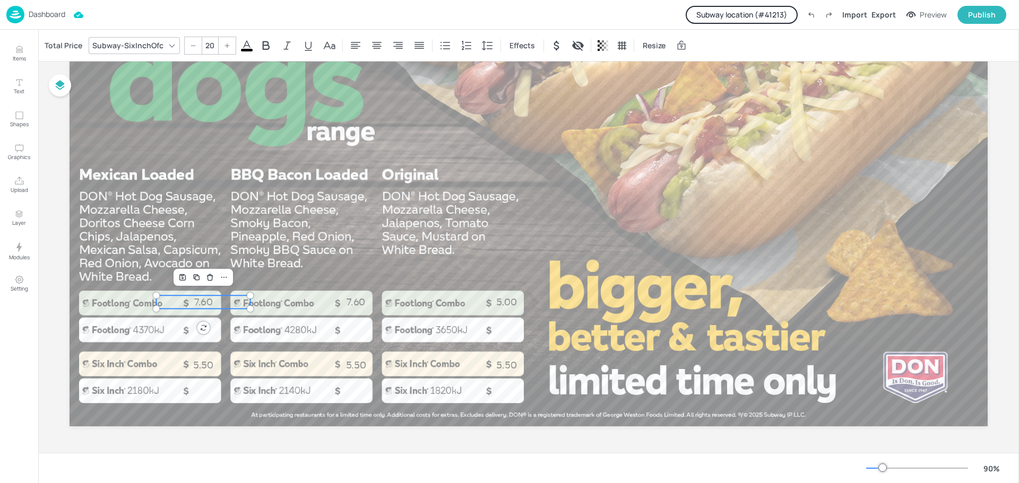
click at [204, 300] on p "7.60" at bounding box center [204, 302] width 94 height 13
click at [63, 50] on div "Total Price" at bounding box center [63, 45] width 42 height 17
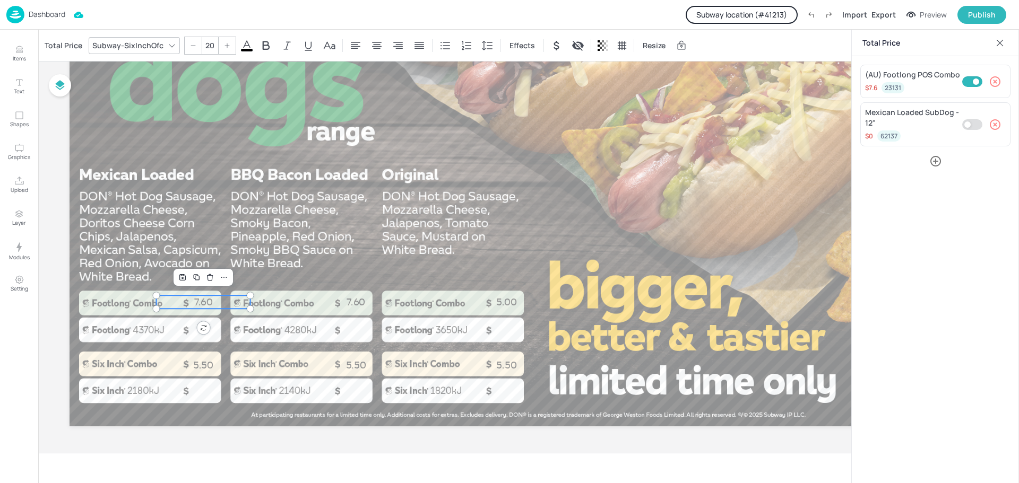
click at [1001, 44] on icon at bounding box center [1000, 42] width 7 height 7
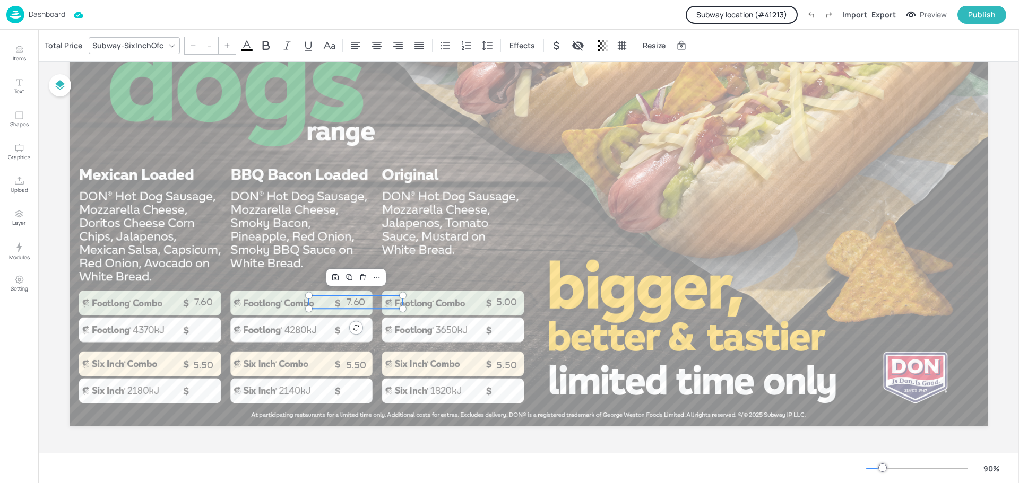
type input "20"
click at [358, 302] on p "7.60" at bounding box center [356, 302] width 94 height 13
click at [60, 46] on div "Total Price" at bounding box center [63, 45] width 42 height 17
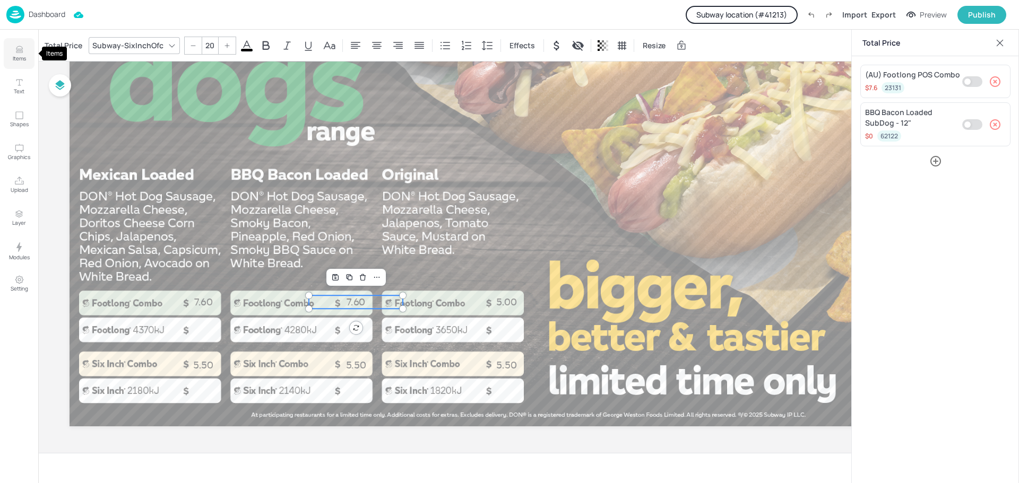
click at [16, 60] on p "Items" at bounding box center [19, 58] width 13 height 7
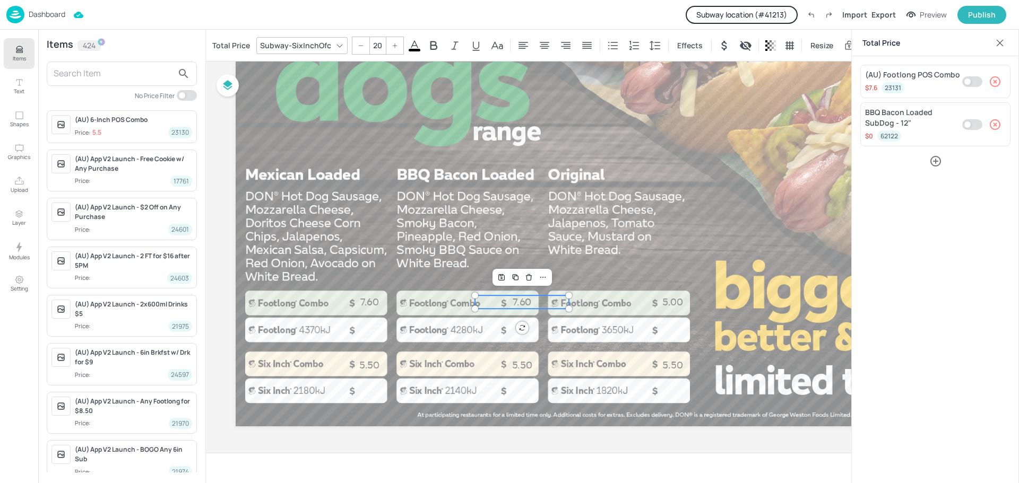
click at [40, 16] on p "Dashboard" at bounding box center [47, 14] width 37 height 7
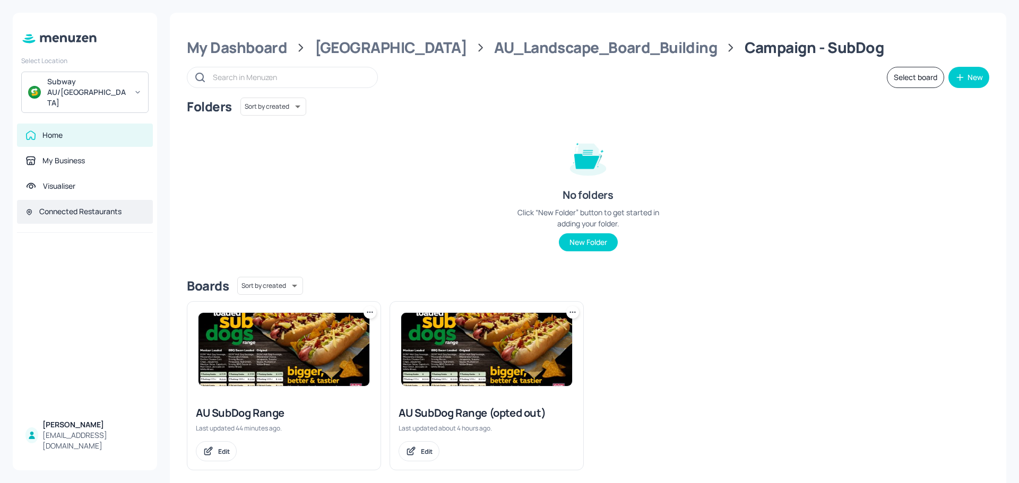
click at [85, 206] on div "Connected Restaurants" at bounding box center [80, 211] width 82 height 11
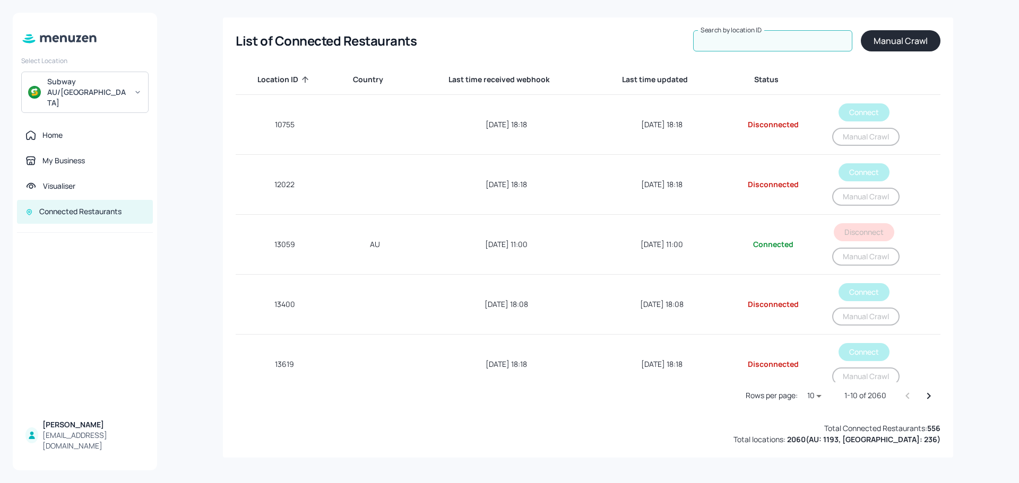
click at [776, 37] on input "Search by location ID" at bounding box center [772, 40] width 159 height 21
paste input "41213"
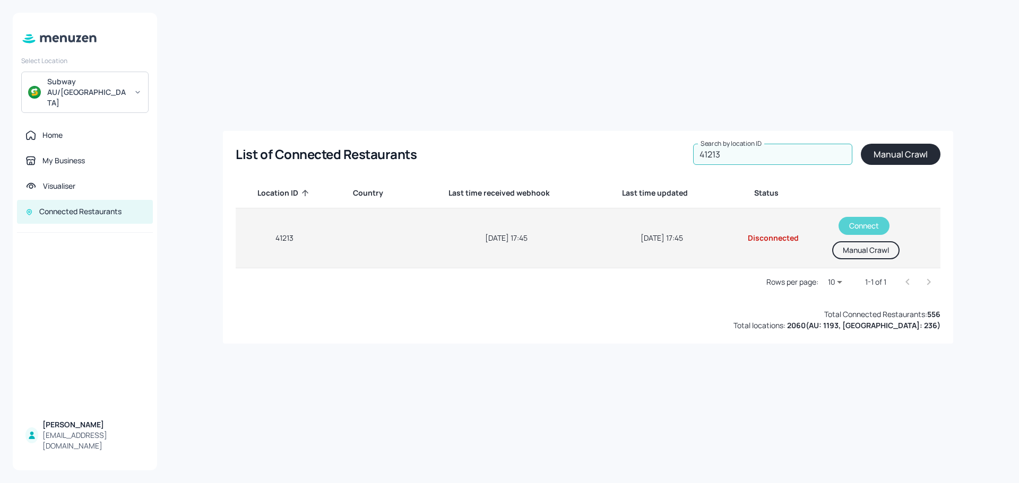
type input "41213"
click at [869, 227] on button "Connect" at bounding box center [863, 226] width 51 height 18
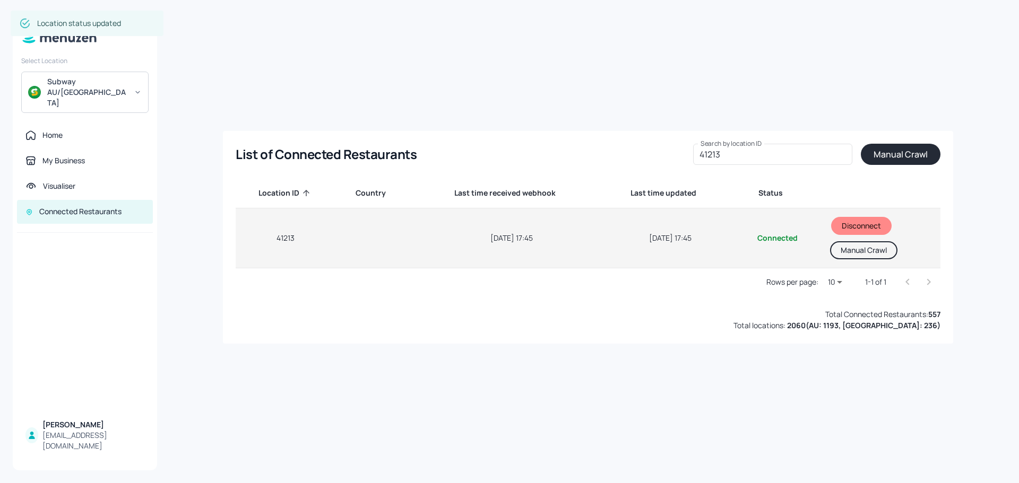
click at [861, 248] on button "Manual Crawl" at bounding box center [863, 250] width 67 height 18
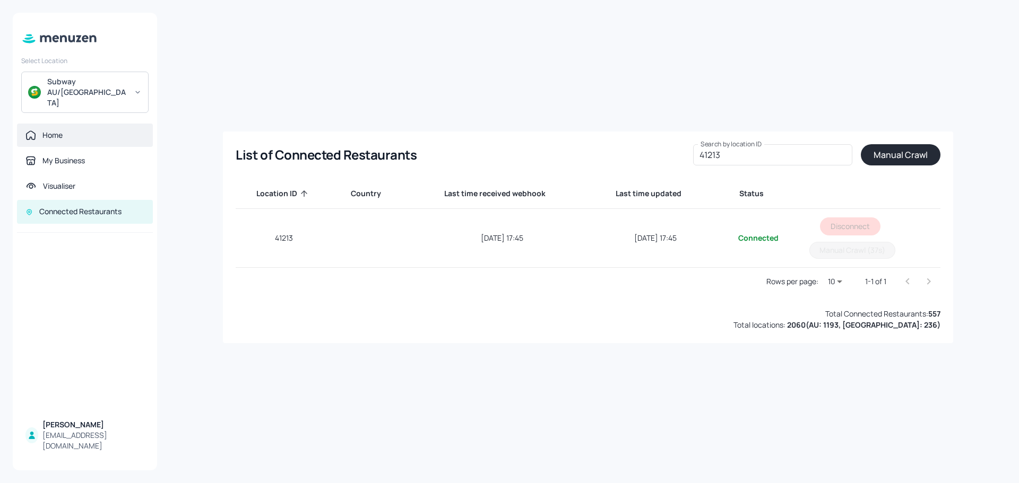
click at [45, 130] on div "Home" at bounding box center [52, 135] width 20 height 11
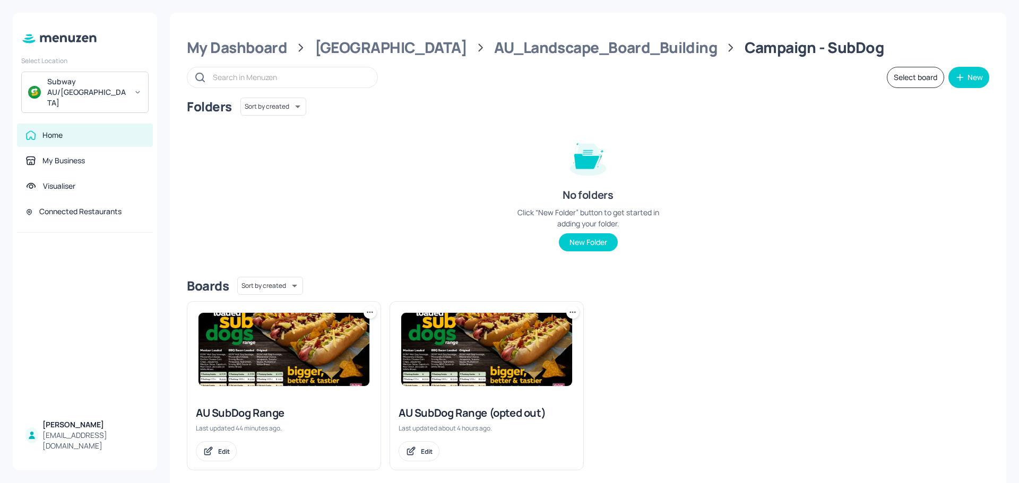
click at [271, 349] on img at bounding box center [283, 349] width 171 height 73
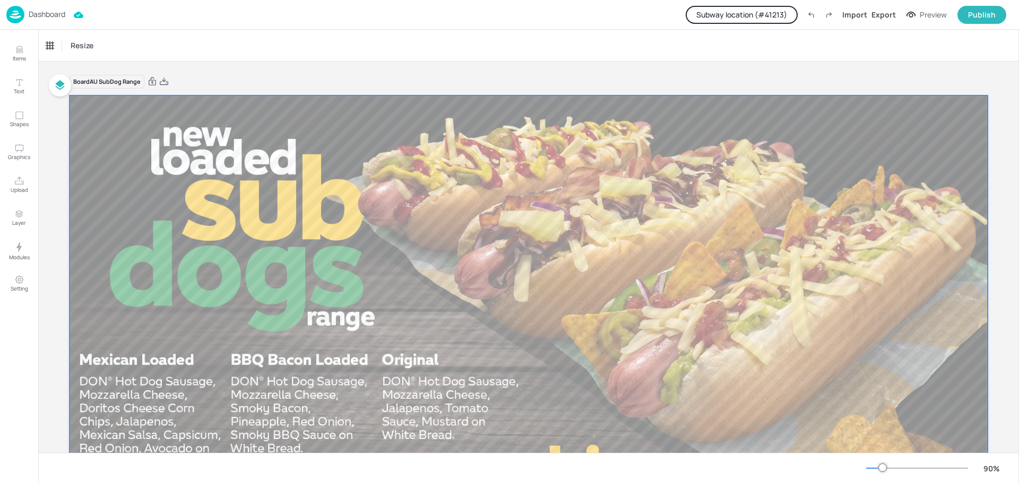
scroll to position [185, 0]
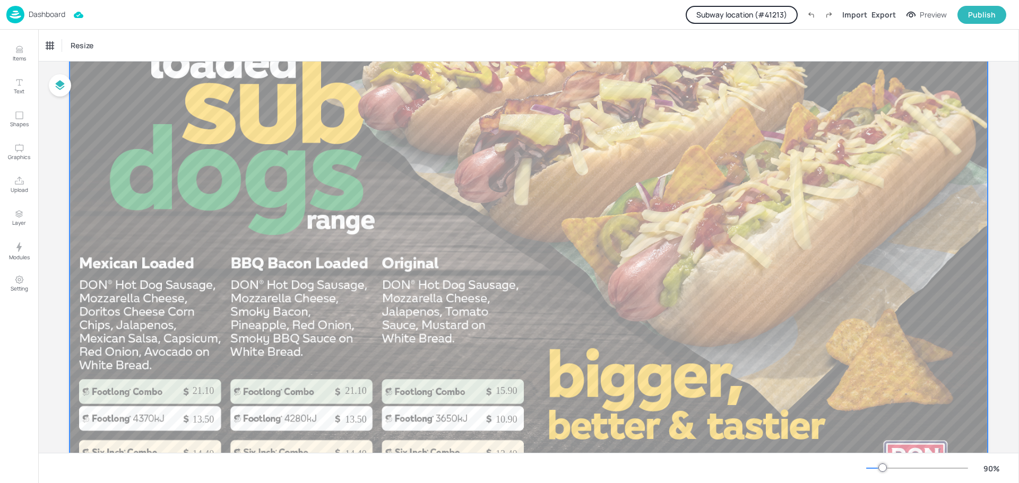
scroll to position [185, 0]
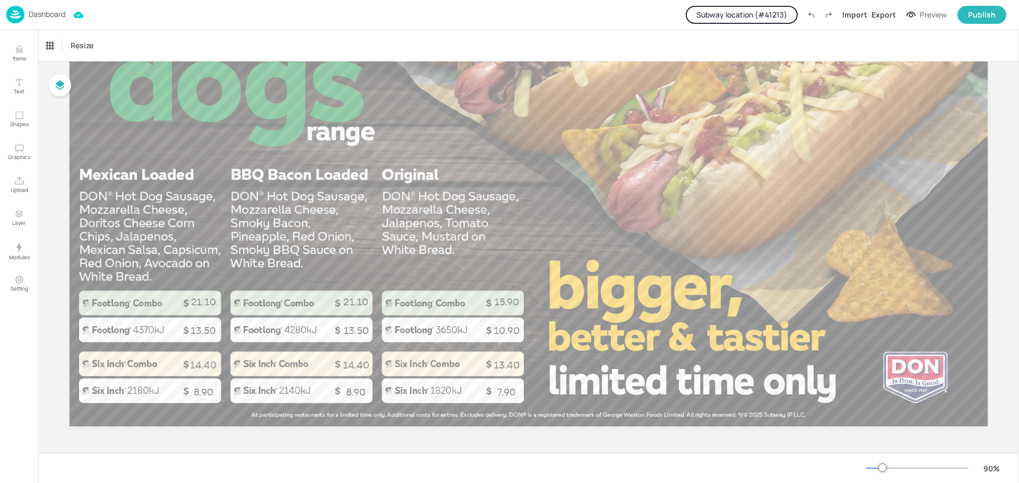
click at [39, 11] on p "Dashboard" at bounding box center [47, 14] width 37 height 7
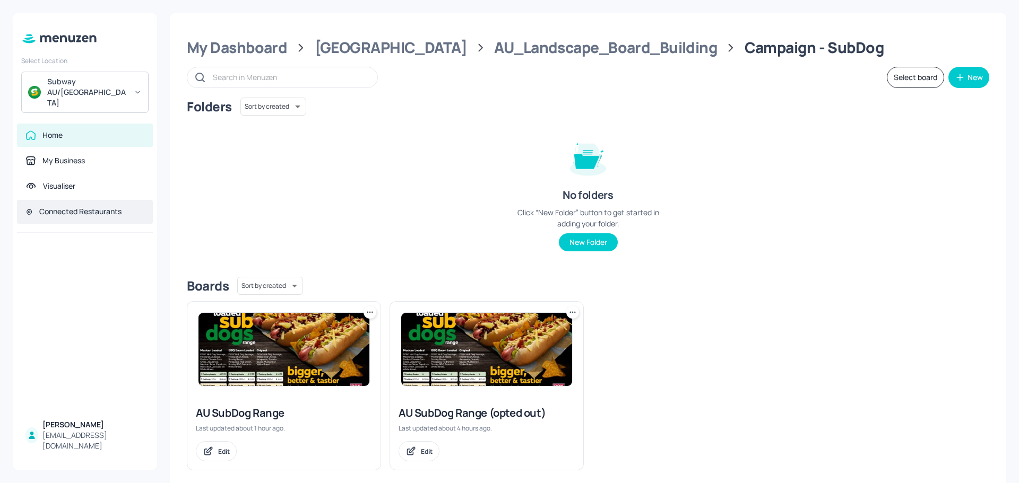
click at [63, 206] on div "Connected Restaurants" at bounding box center [80, 211] width 82 height 11
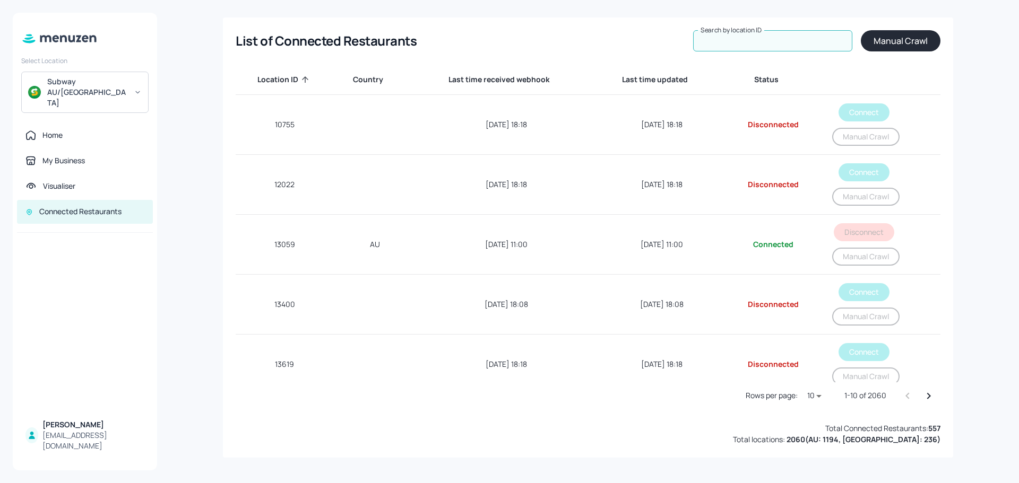
click at [718, 44] on input "Search by location ID" at bounding box center [772, 40] width 159 height 21
click at [717, 45] on div "Search by location ID Search by location ID" at bounding box center [772, 40] width 159 height 21
click at [721, 39] on input "Search by location ID" at bounding box center [772, 40] width 159 height 21
paste input "41213"
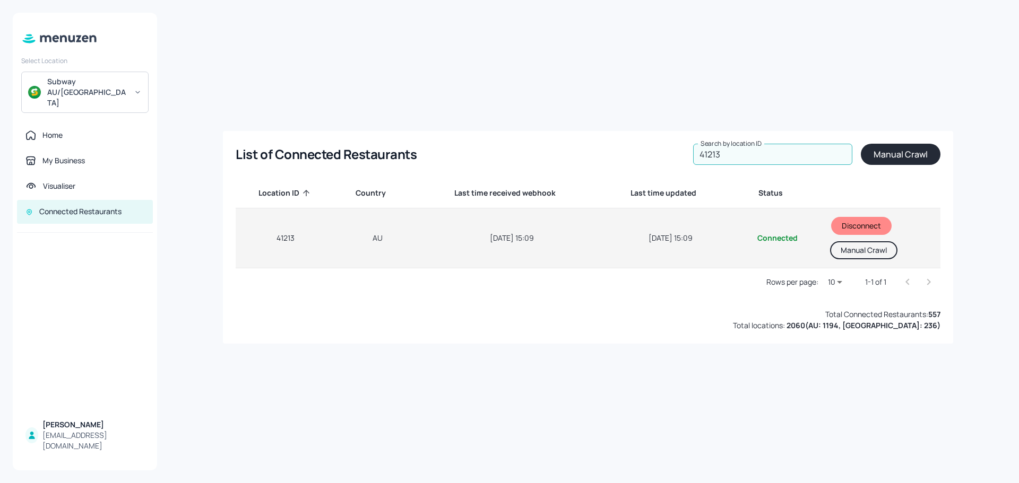
type input "41213"
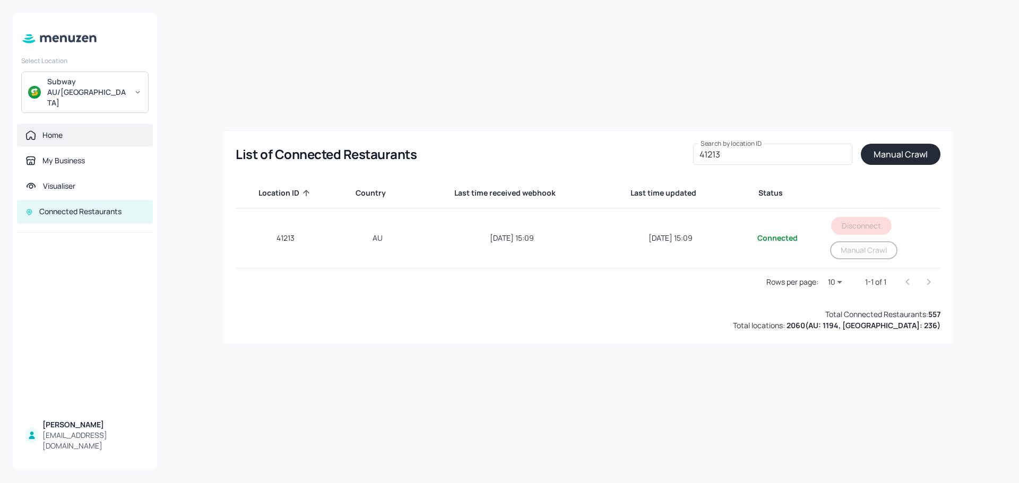
click at [64, 124] on div "Home" at bounding box center [85, 135] width 136 height 23
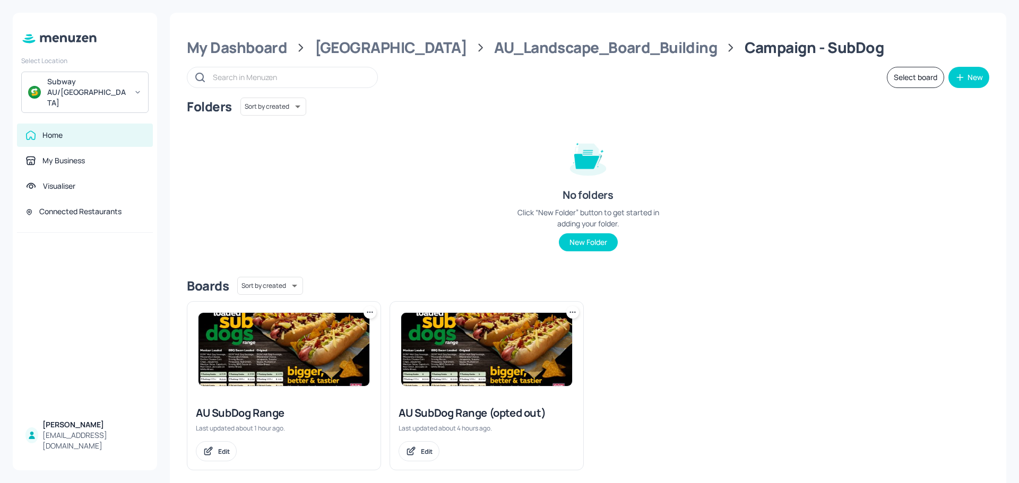
click at [241, 348] on img at bounding box center [283, 349] width 171 height 73
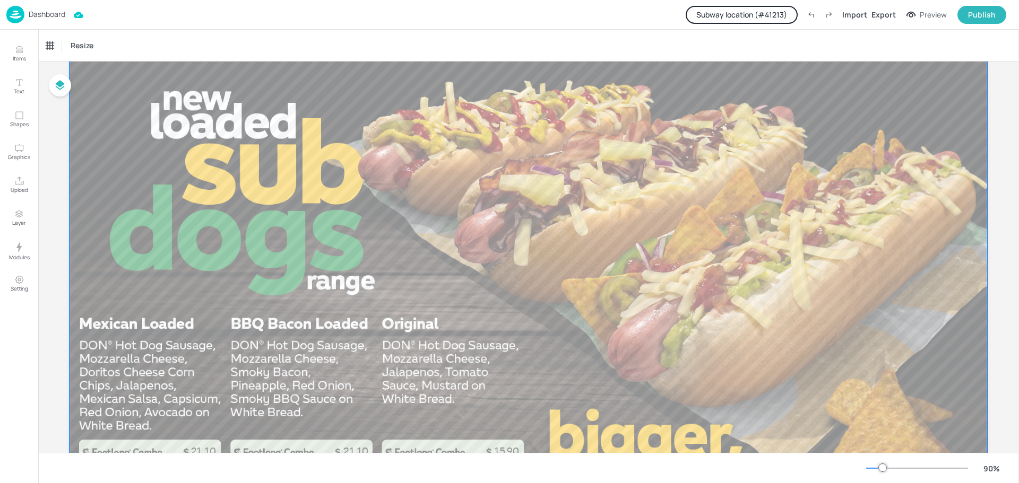
scroll to position [53, 0]
